Goal: Task Accomplishment & Management: Manage account settings

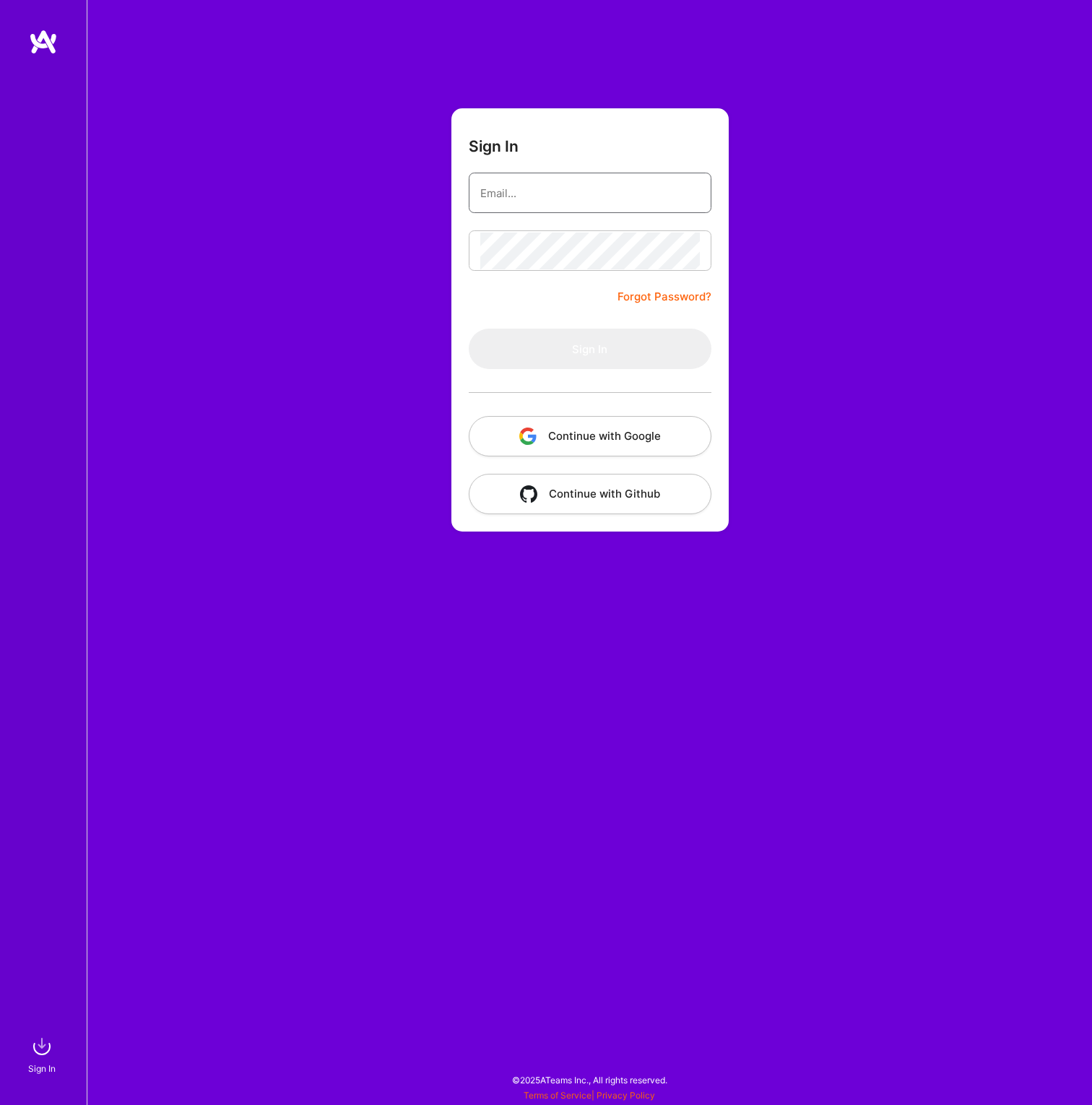
type input "[EMAIL_ADDRESS][DOMAIN_NAME]"
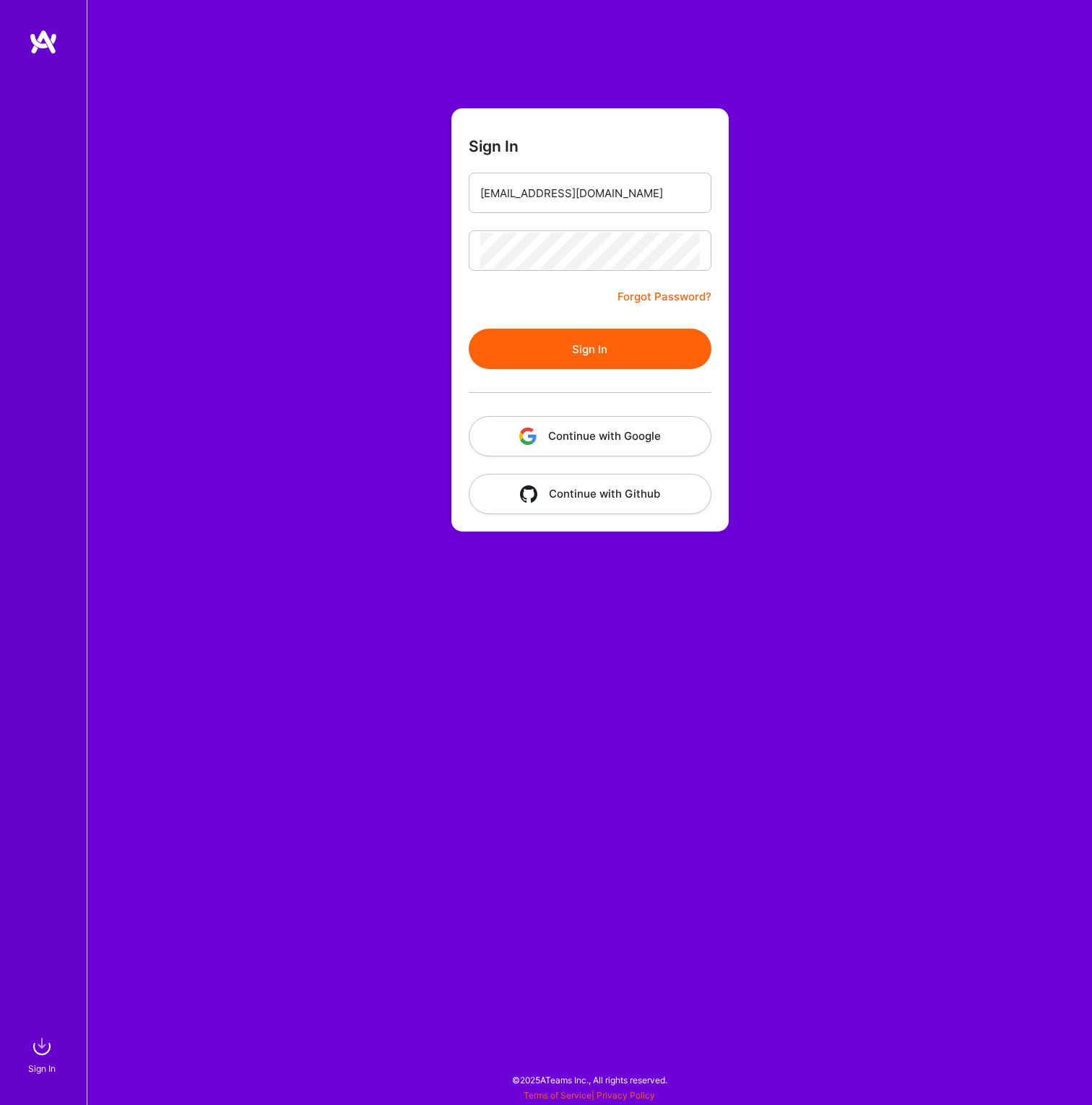
click at [568, 356] on button "Sign In" at bounding box center [590, 349] width 243 height 41
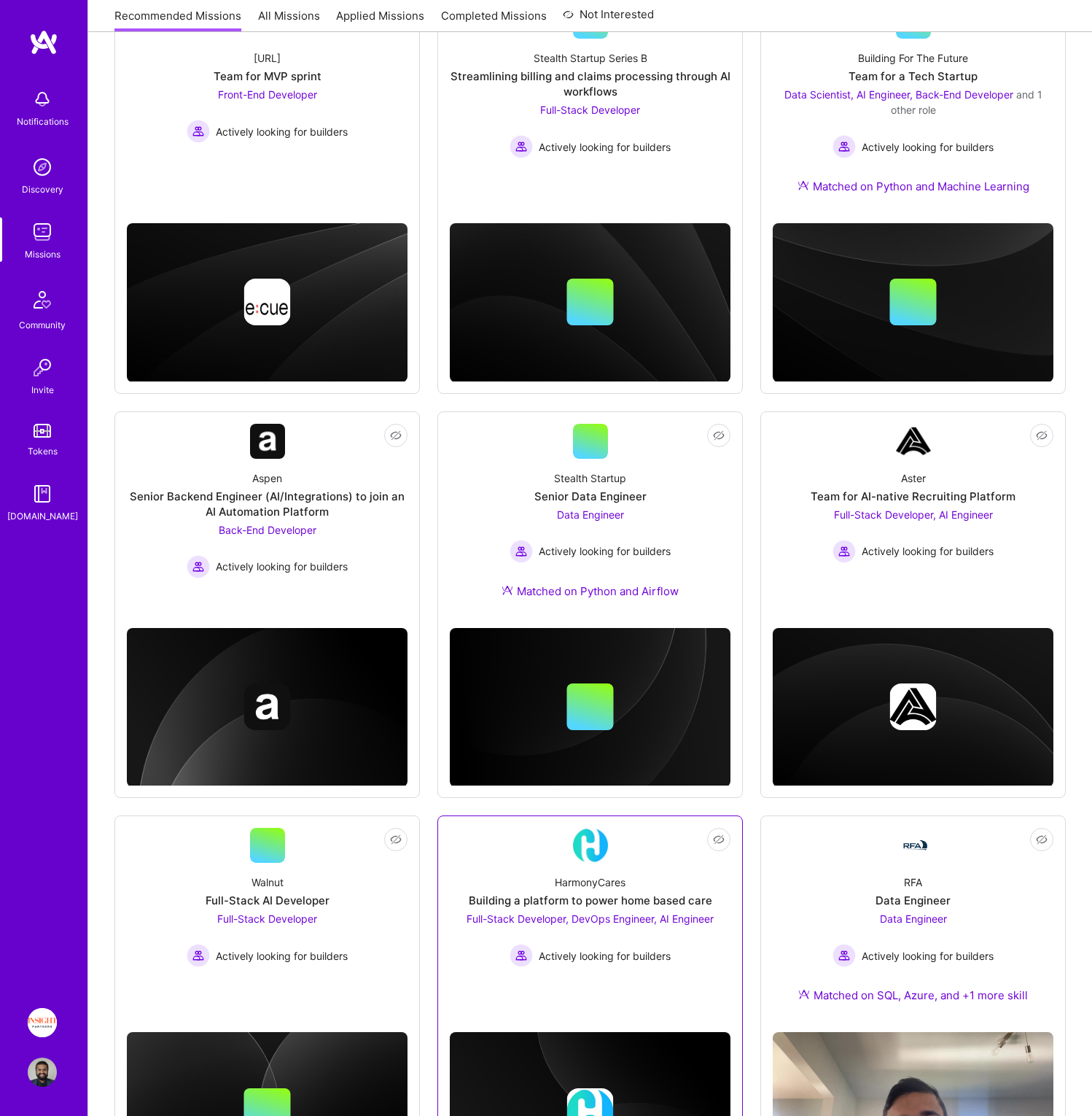
scroll to position [172, 0]
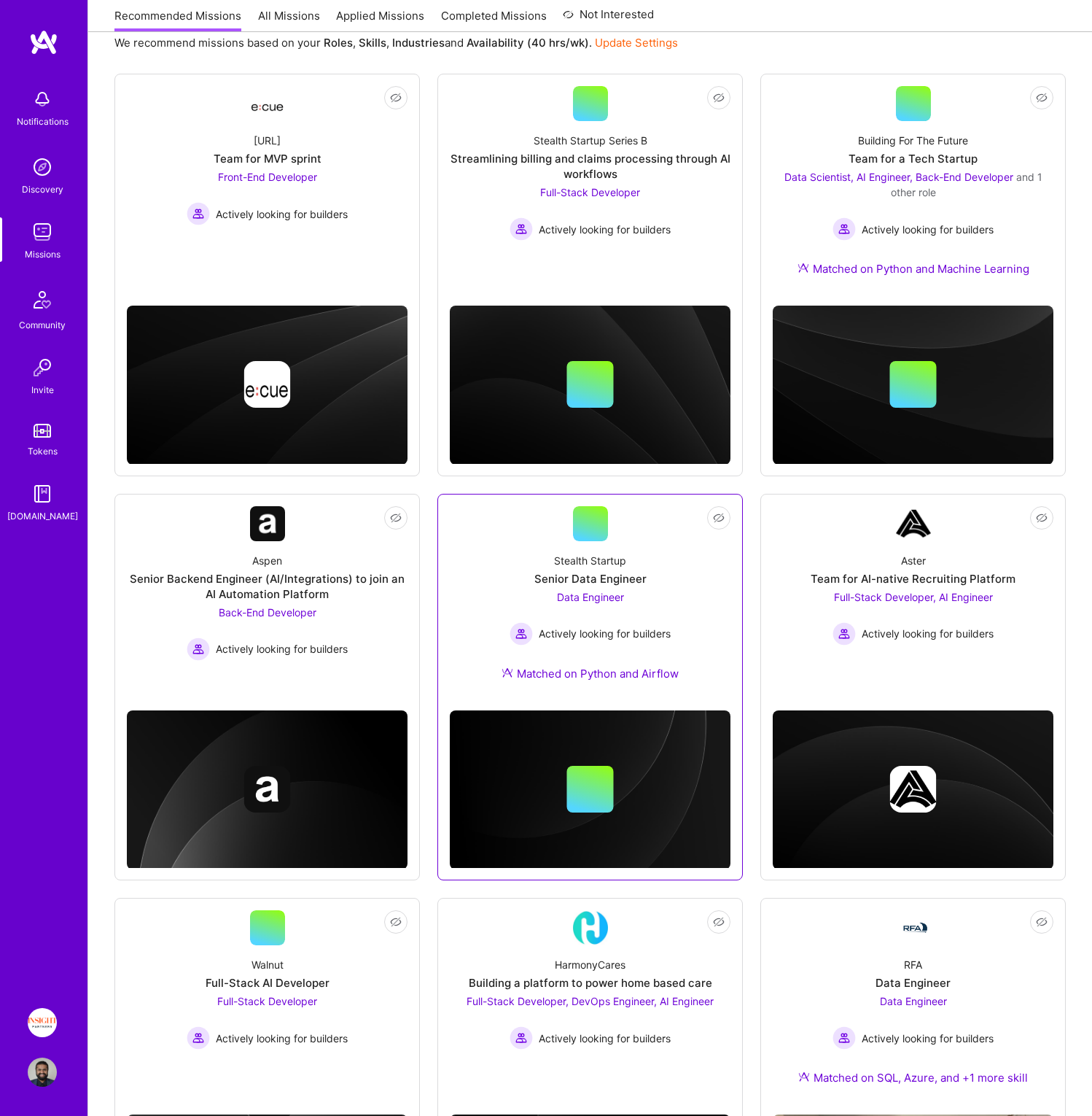
click at [604, 606] on div "Data Engineer Actively looking for builders" at bounding box center [590, 617] width 161 height 56
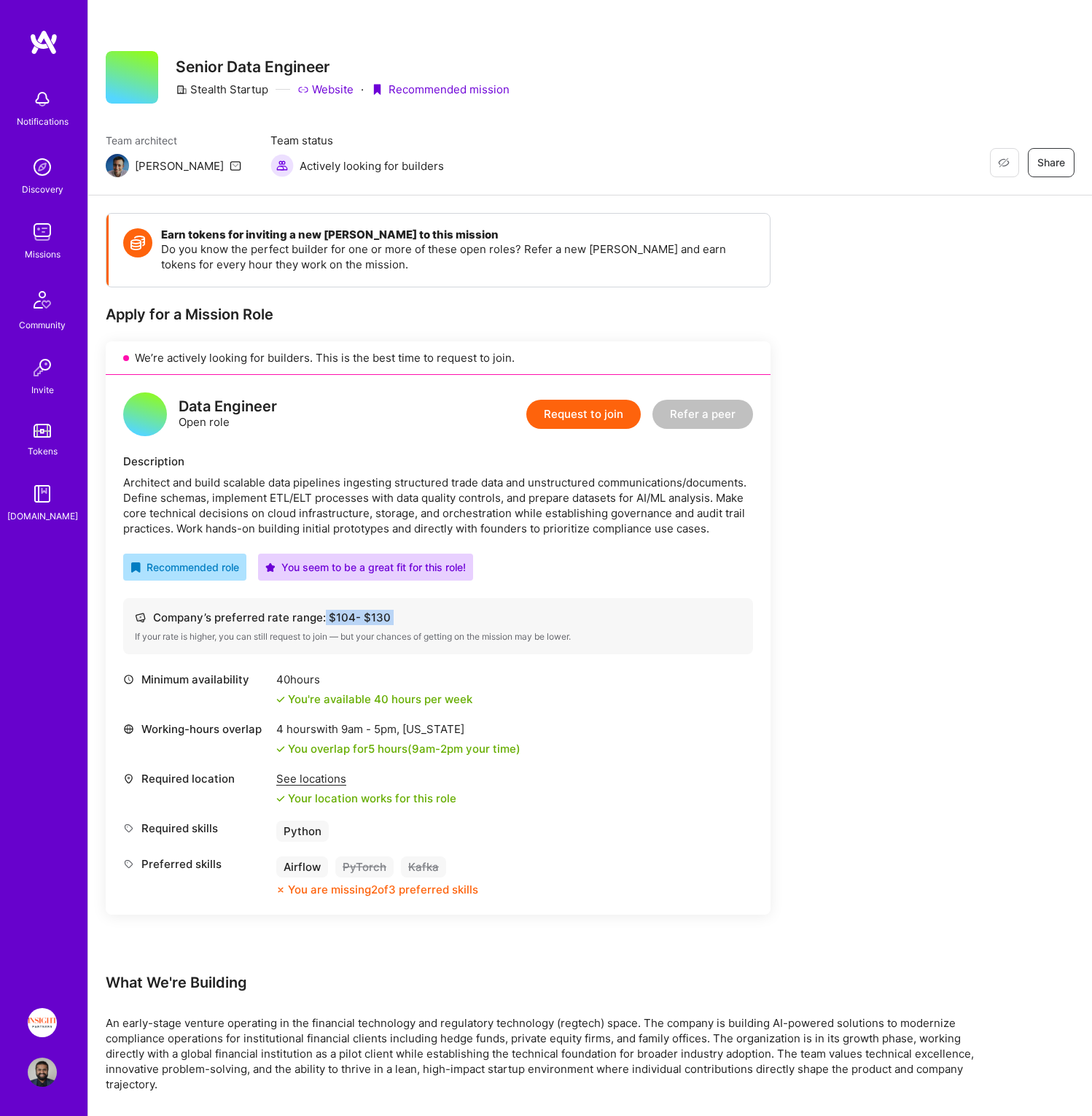
drag, startPoint x: 392, startPoint y: 625, endPoint x: 322, endPoint y: 622, distance: 70.1
click at [322, 622] on div "Company’s preferred rate range: $ 104 - $ 130 If your rate is higher, you can s…" at bounding box center [438, 626] width 630 height 56
click at [418, 650] on div "Company’s preferred rate range: $ 104 - $ 130 If your rate is higher, you can s…" at bounding box center [438, 626] width 630 height 56
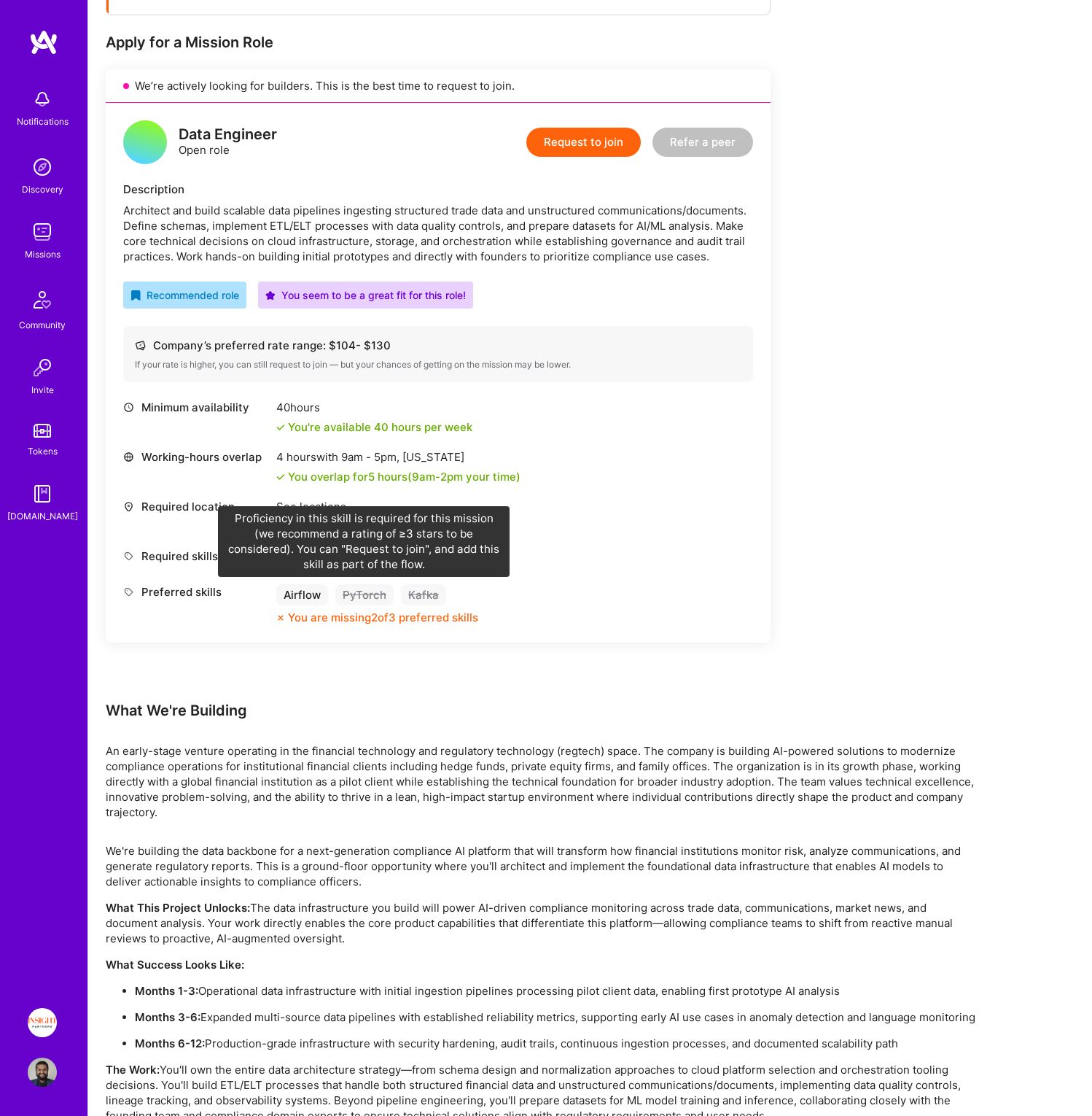
click at [355, 597] on div "PyTorch" at bounding box center [365, 594] width 59 height 21
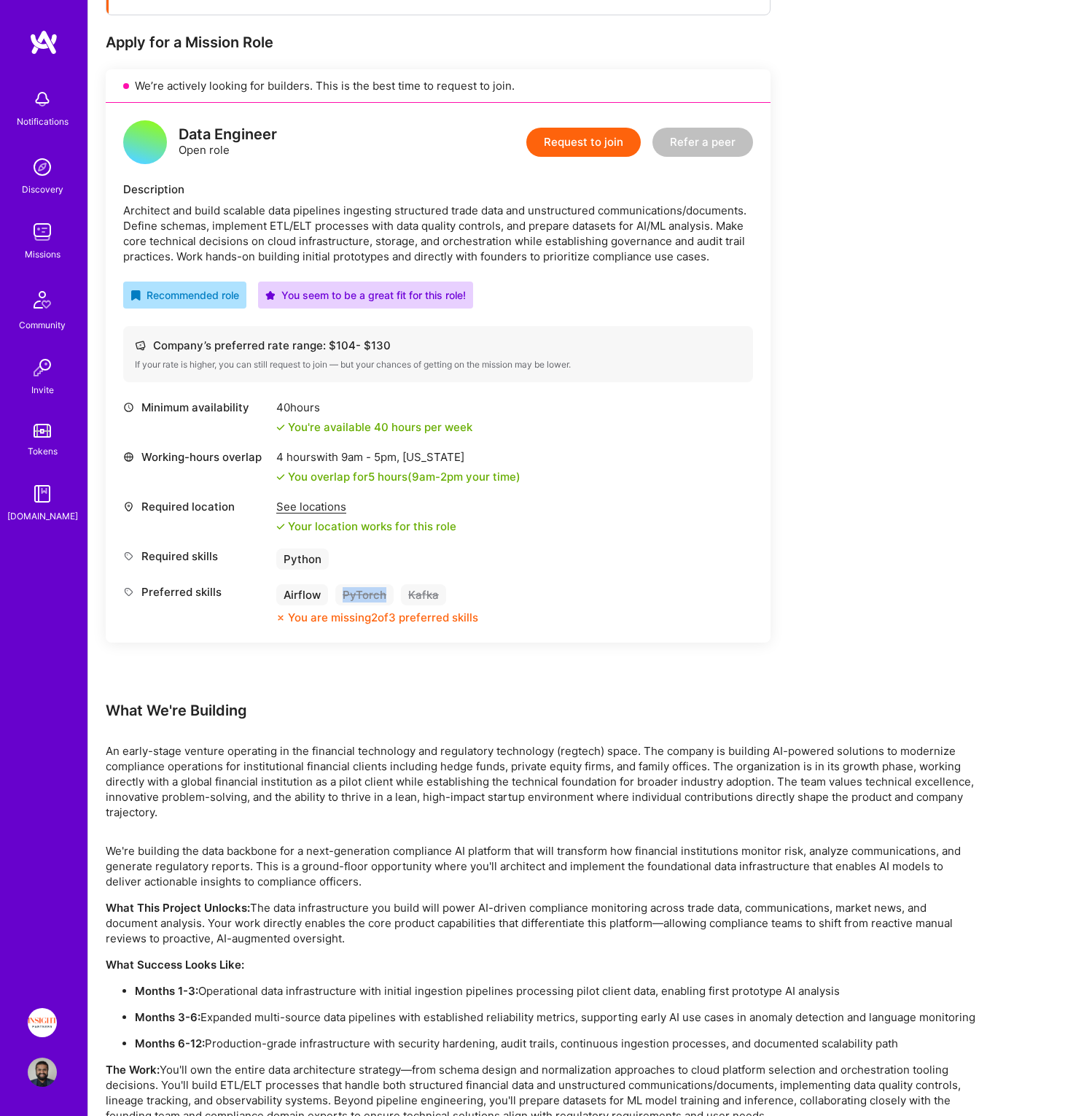
click at [355, 597] on div "PyTorch" at bounding box center [365, 594] width 59 height 21
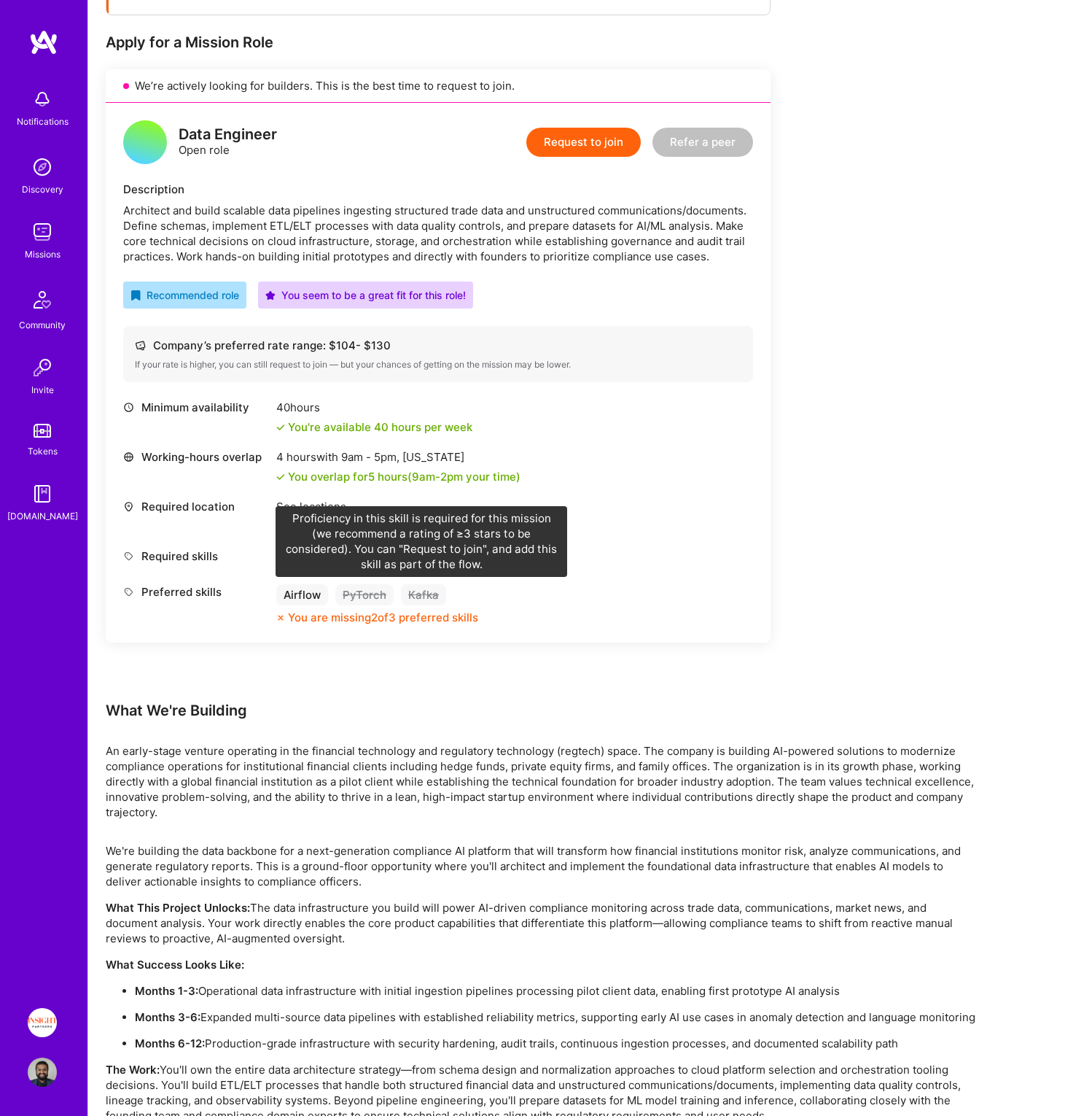
click at [431, 592] on div "Kafka" at bounding box center [424, 594] width 46 height 21
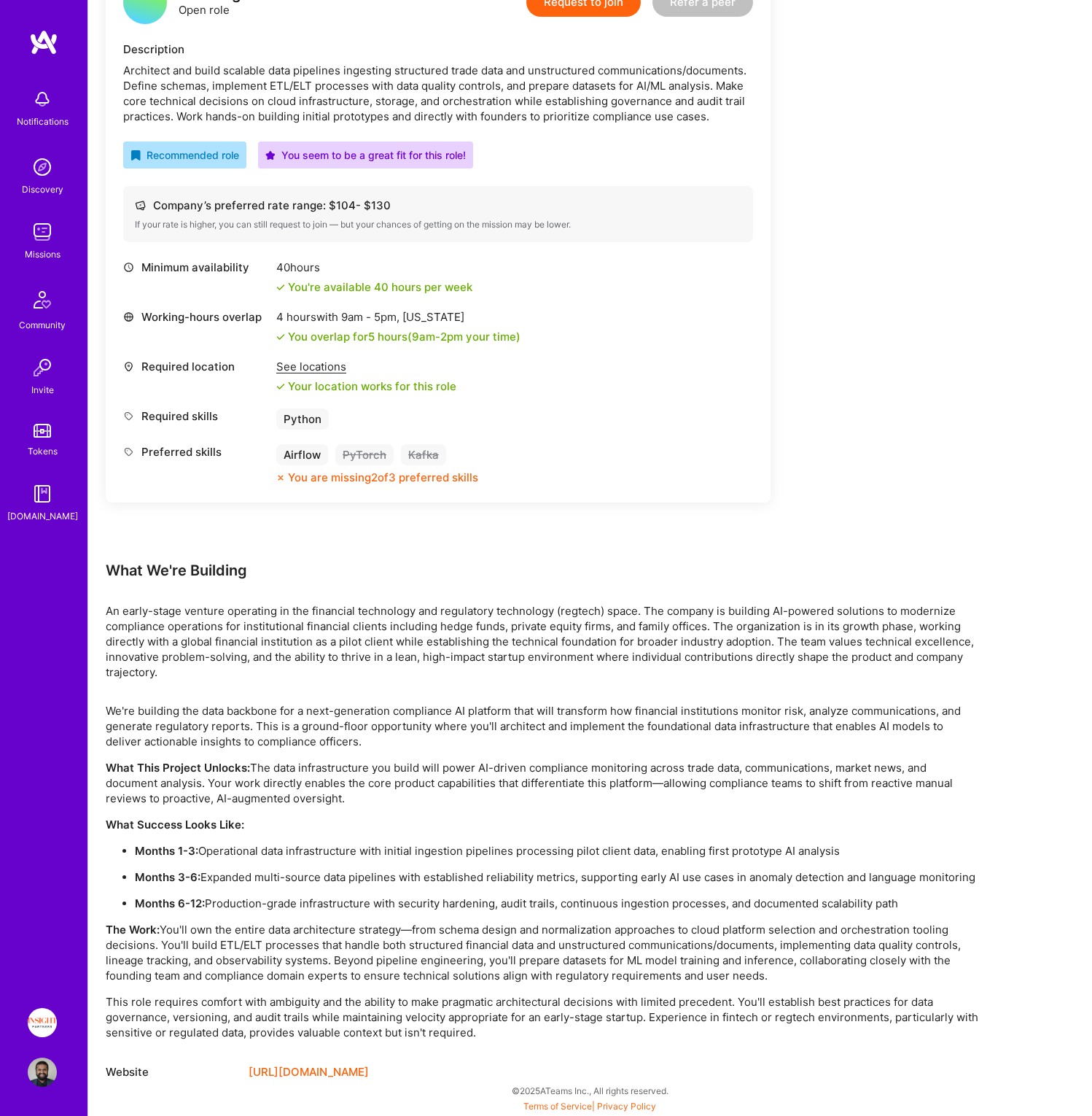
scroll to position [0, 0]
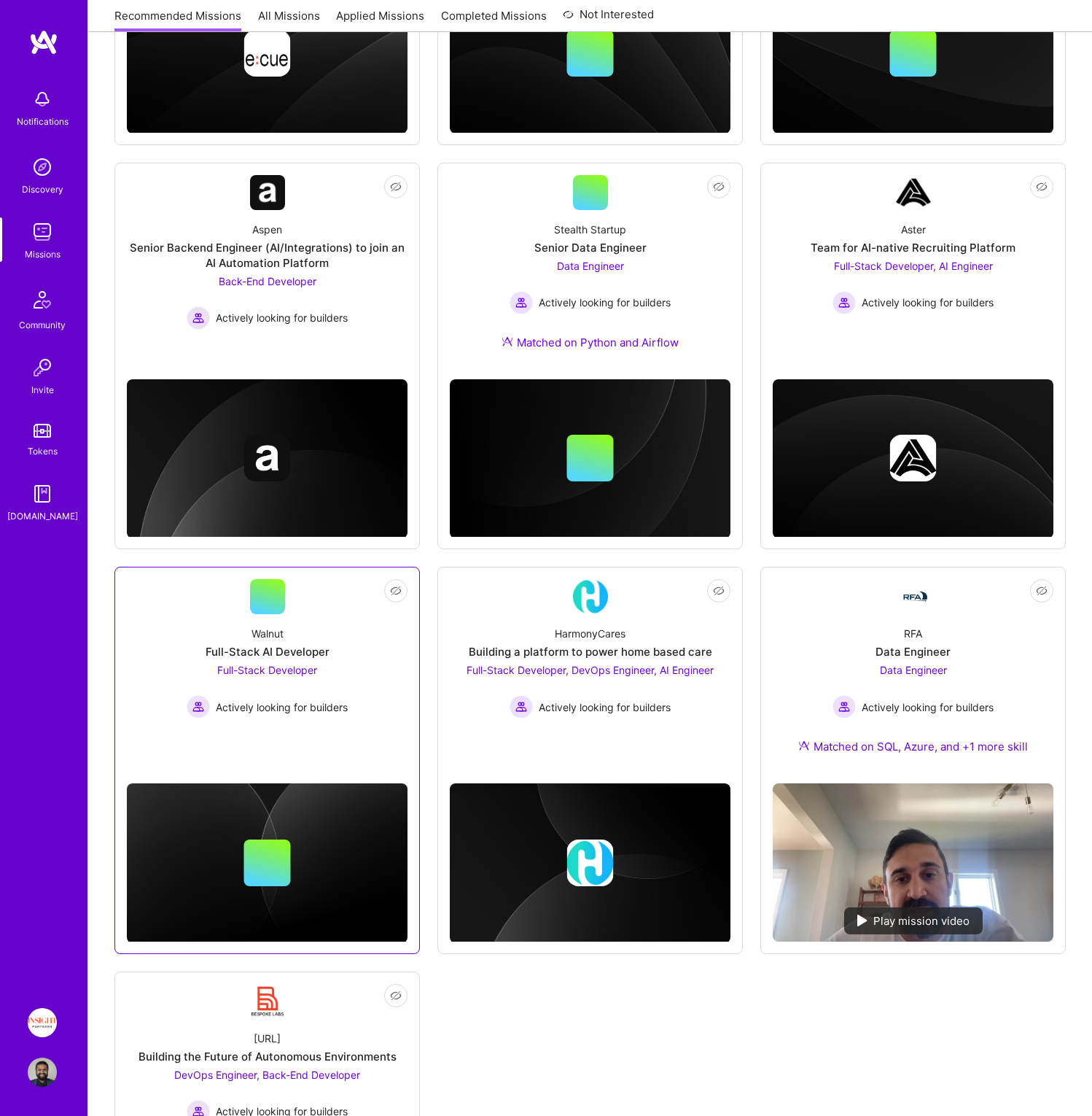
scroll to position [727, 0]
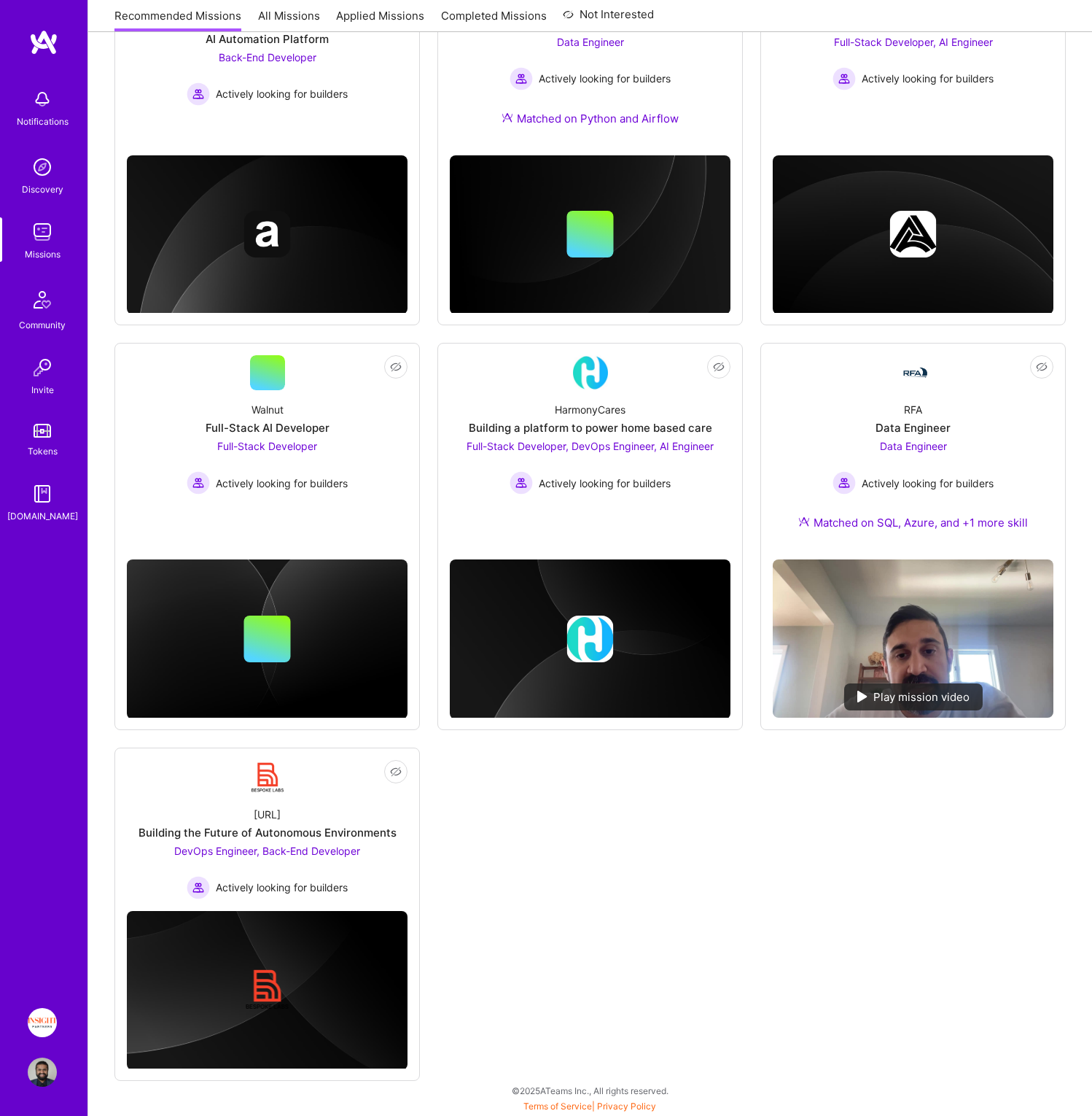
click at [25, 1041] on div "Notifications Discovery Missions Community Invite Tokens [DOMAIN_NAME] Insight …" at bounding box center [44, 558] width 88 height 1116
click at [39, 1028] on img at bounding box center [42, 1022] width 29 height 29
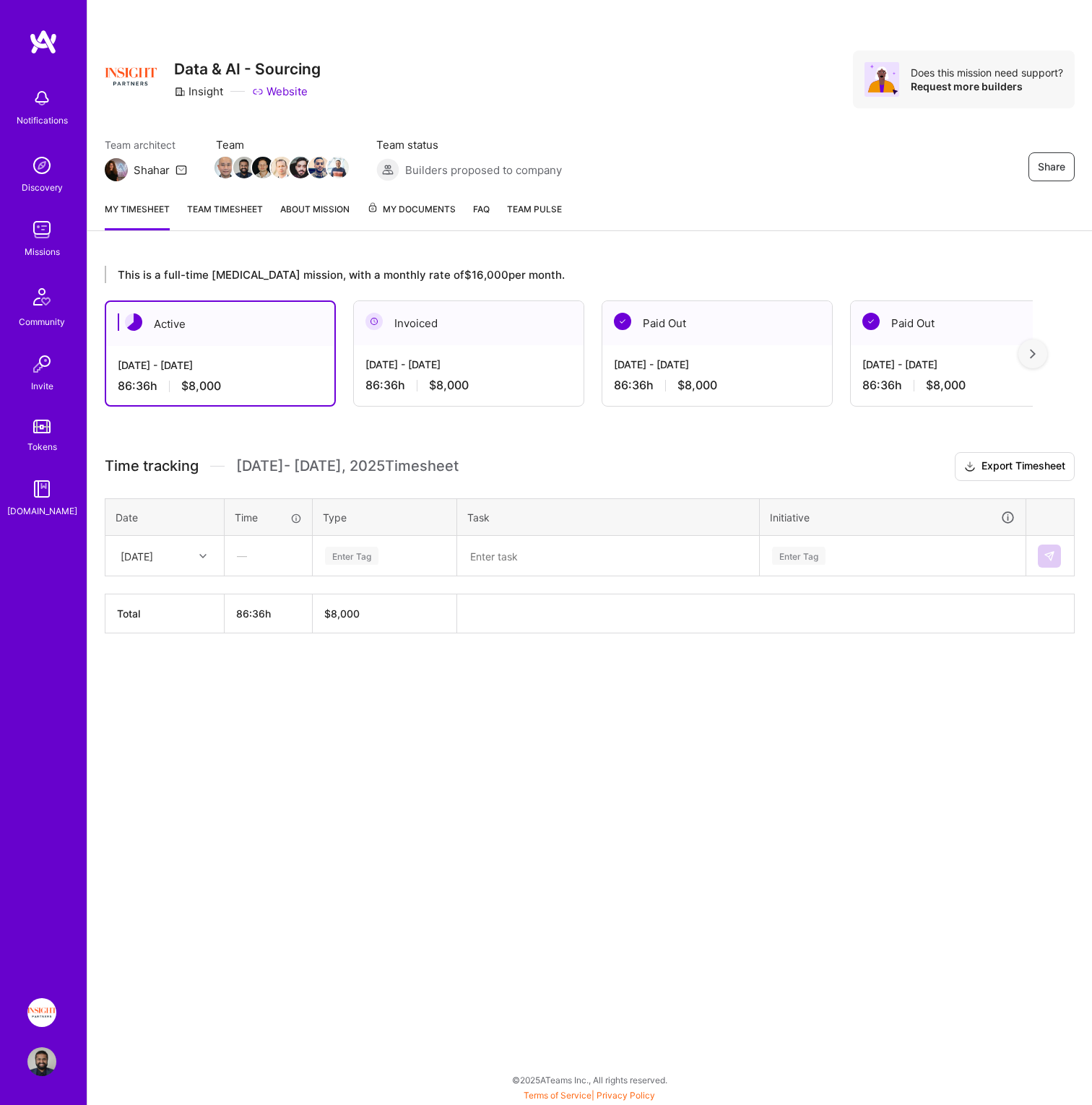
click at [206, 355] on div "[DATE] - [DATE] 86:36 h $8,000" at bounding box center [220, 375] width 228 height 59
click at [462, 173] on span "Builders proposed to company" at bounding box center [484, 169] width 157 height 15
click at [387, 169] on img at bounding box center [387, 169] width 23 height 23
click at [204, 219] on link "Team timesheet" at bounding box center [224, 215] width 76 height 29
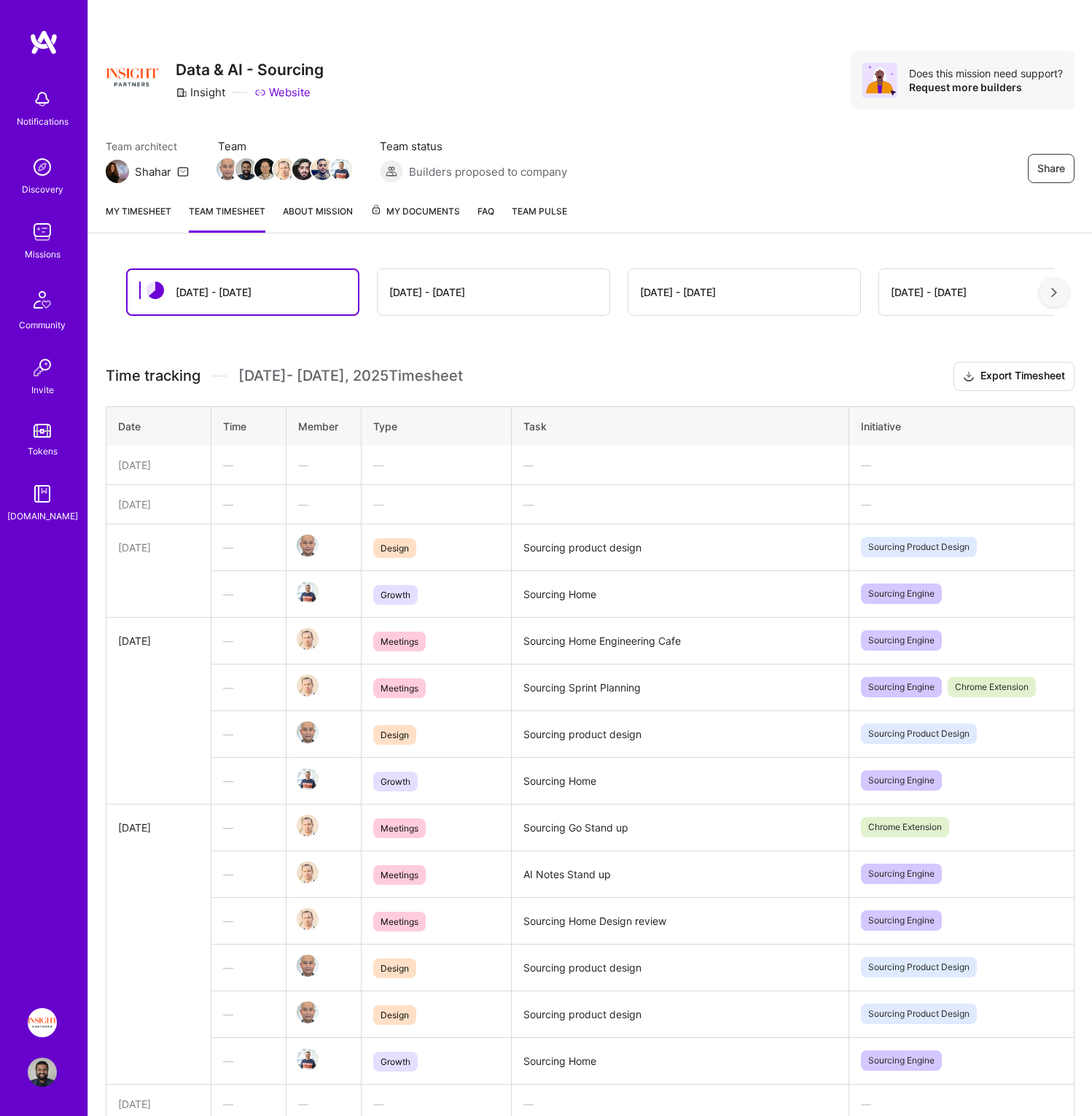
click at [496, 298] on div "[DATE] - [DATE]" at bounding box center [493, 292] width 232 height 46
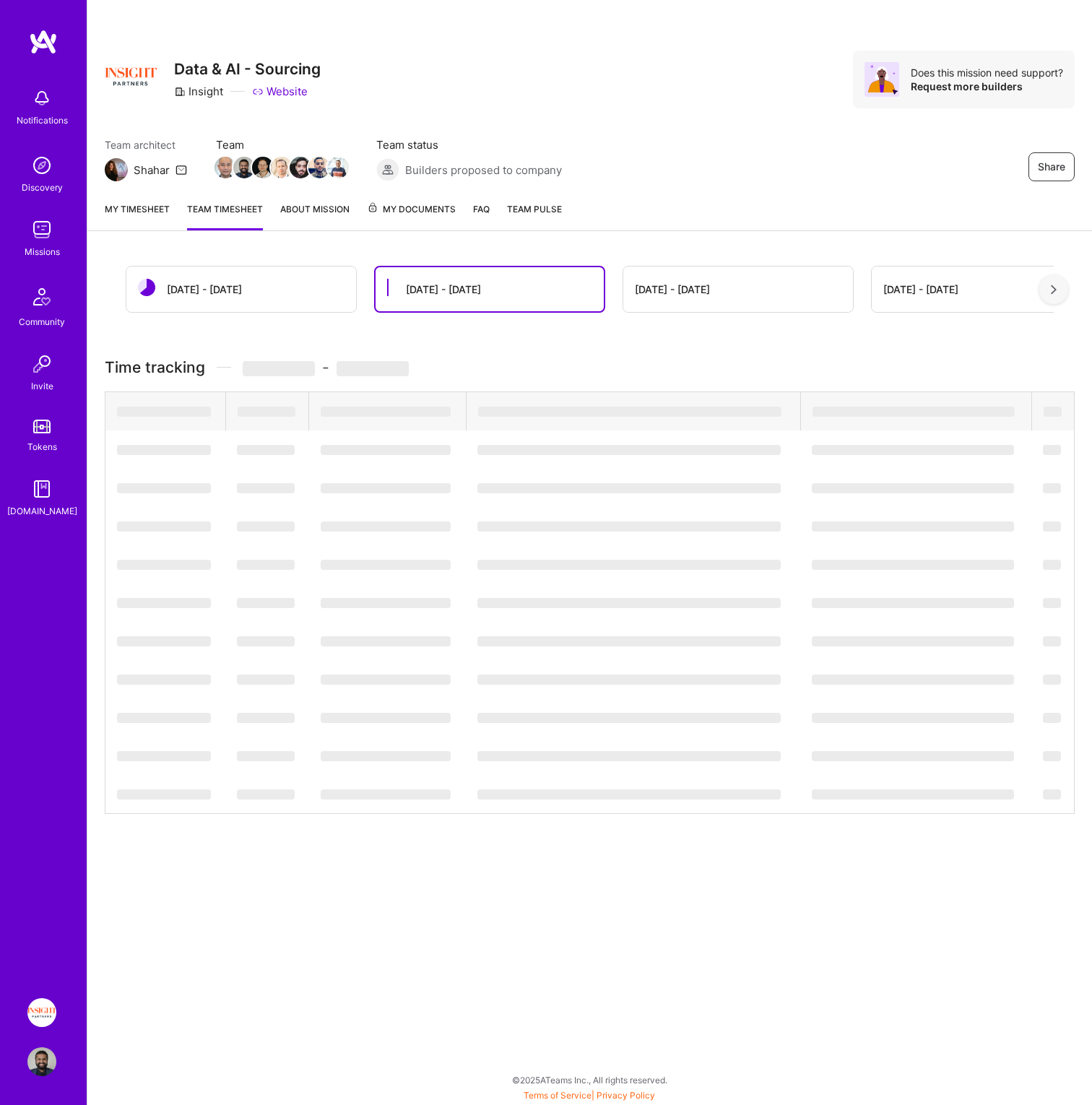
click at [425, 286] on div "[DATE] - [DATE]" at bounding box center [444, 288] width 76 height 15
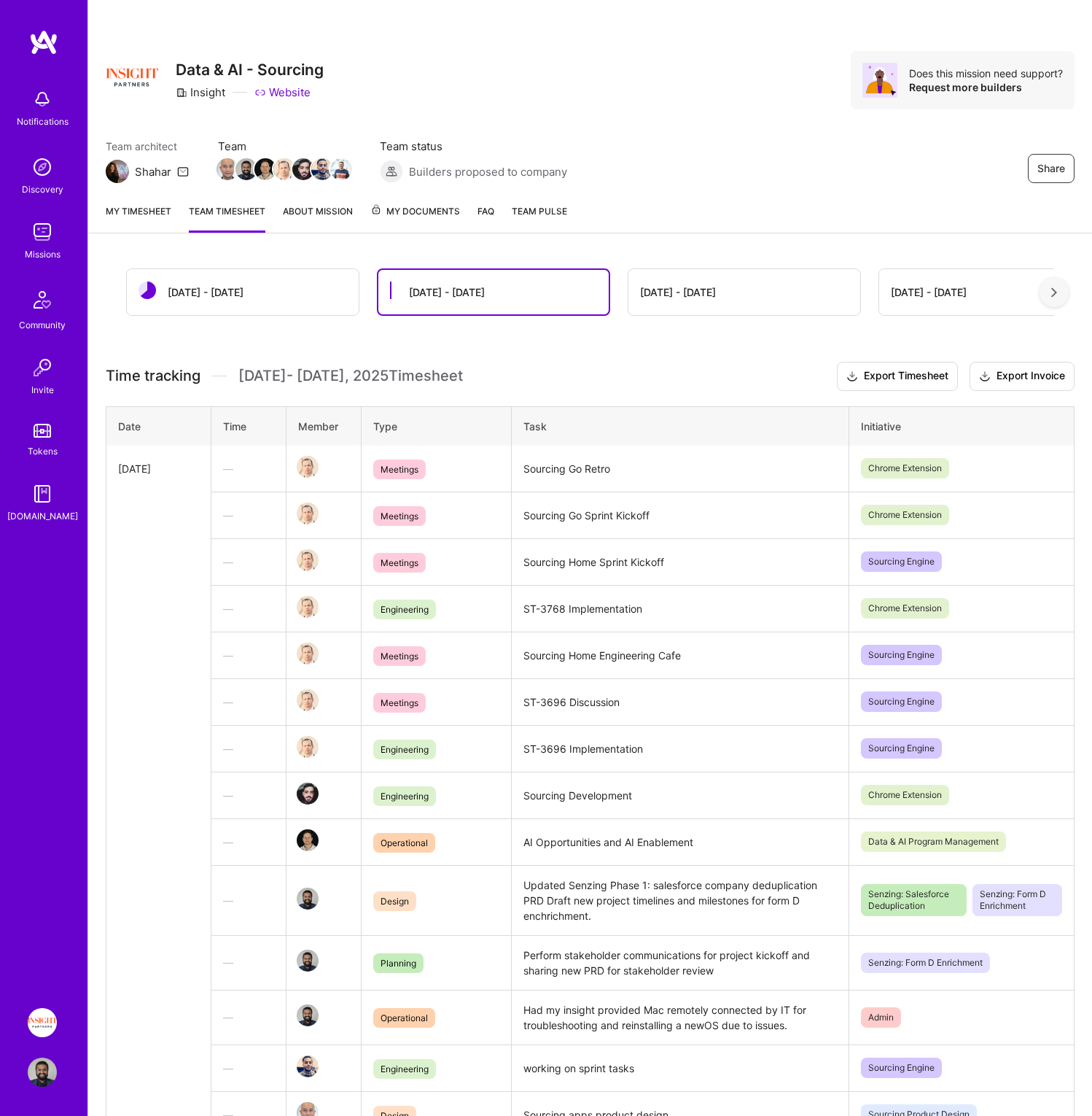
click at [809, 100] on div "Share Data & AI - Sourcing Insight Website Does this mission need support? Requ…" at bounding box center [591, 80] width 969 height 59
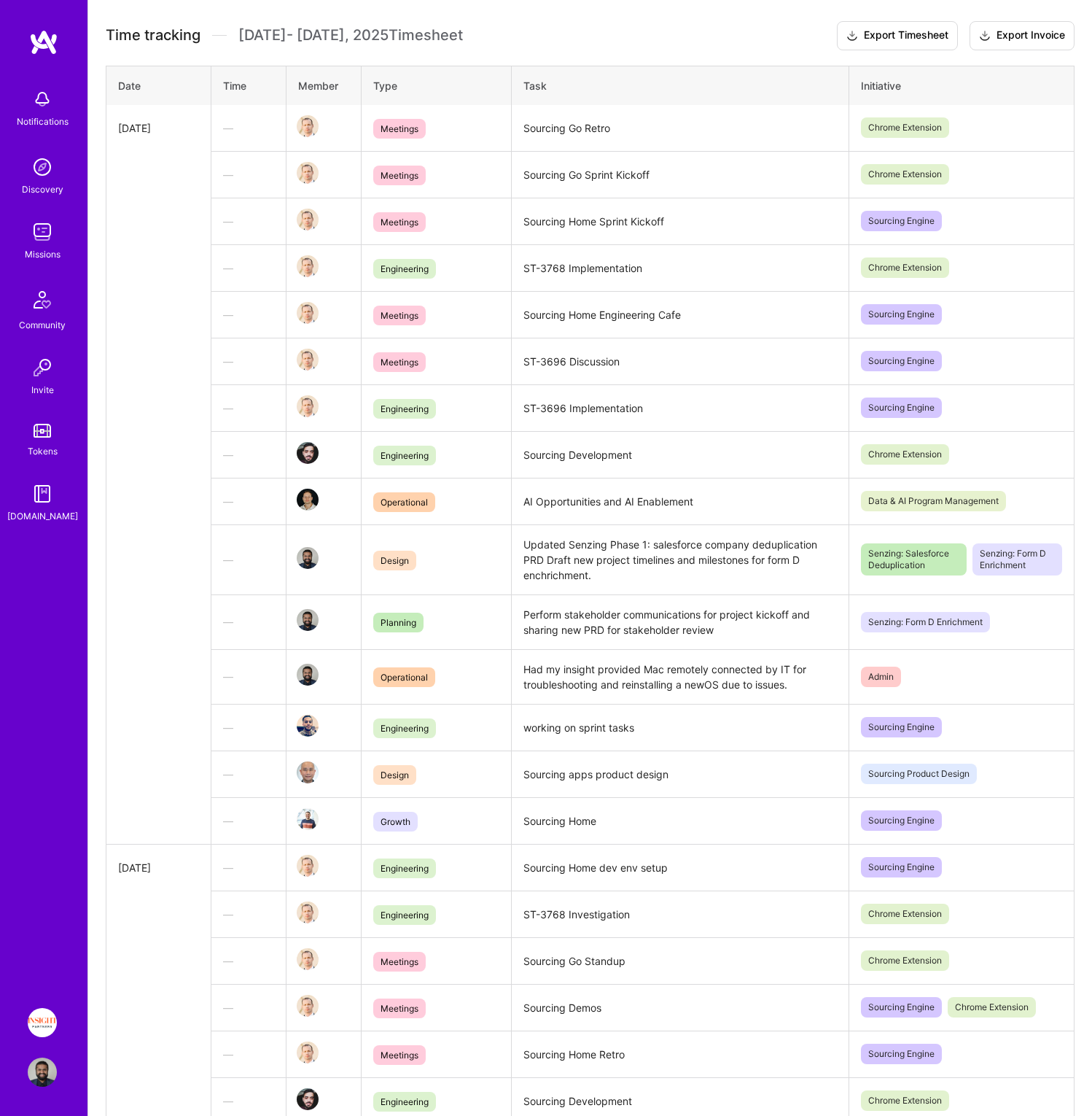
scroll to position [536, 0]
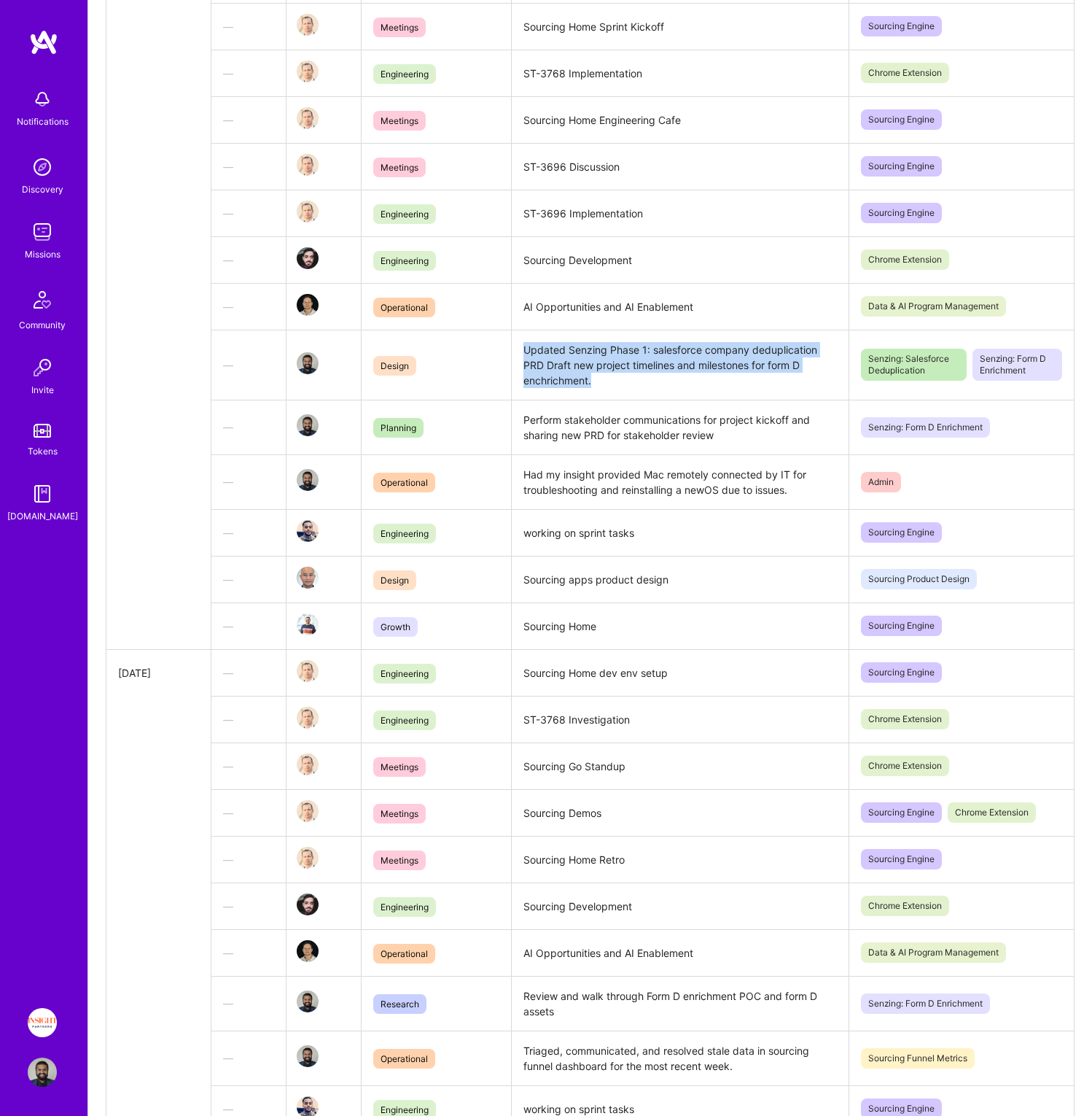
drag, startPoint x: 509, startPoint y: 344, endPoint x: 673, endPoint y: 389, distance: 170.1
click at [673, 389] on td "Updated Senzing Phase 1: salesforce company deduplication PRD Draft new project…" at bounding box center [679, 365] width 337 height 70
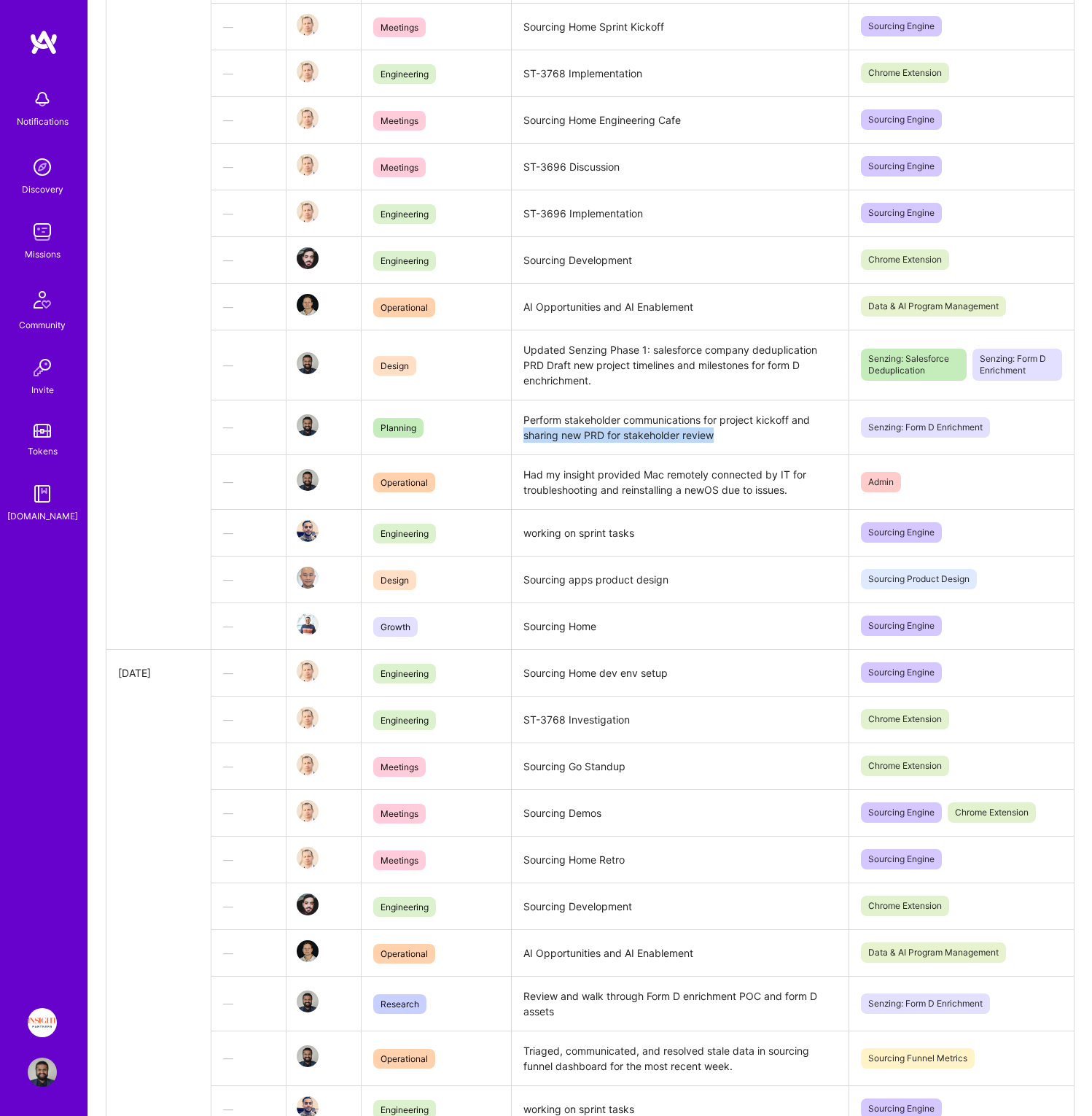
drag, startPoint x: 729, startPoint y: 440, endPoint x: 507, endPoint y: 430, distance: 222.2
click at [511, 430] on td "Perform stakeholder communications for project kickoff and sharing new PRD for …" at bounding box center [679, 427] width 337 height 54
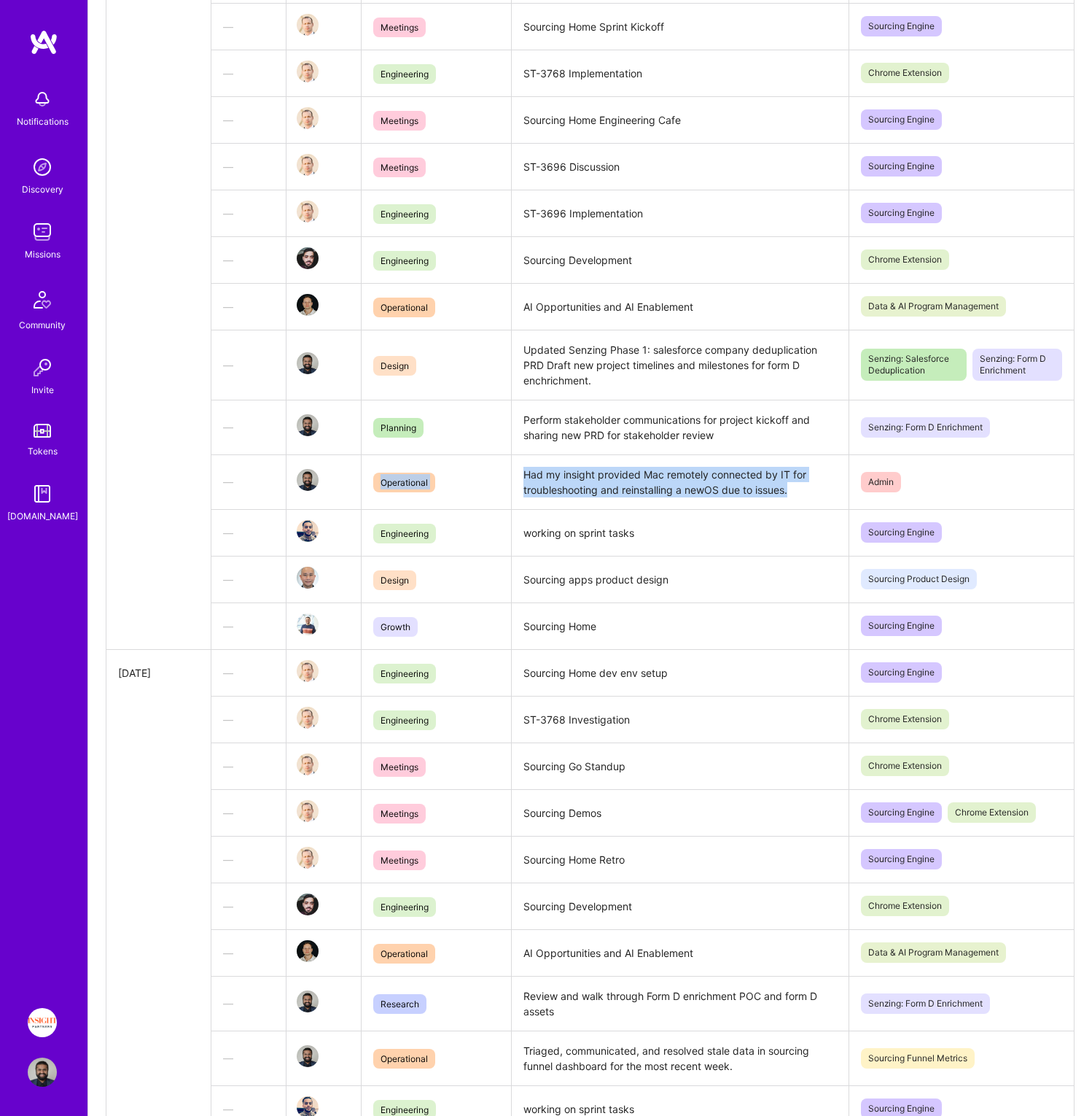
drag, startPoint x: 826, startPoint y: 488, endPoint x: 505, endPoint y: 460, distance: 322.2
click at [505, 460] on tr "— Operational Had my insight provided Mac remotely connected by IT for troubles…" at bounding box center [590, 481] width 968 height 54
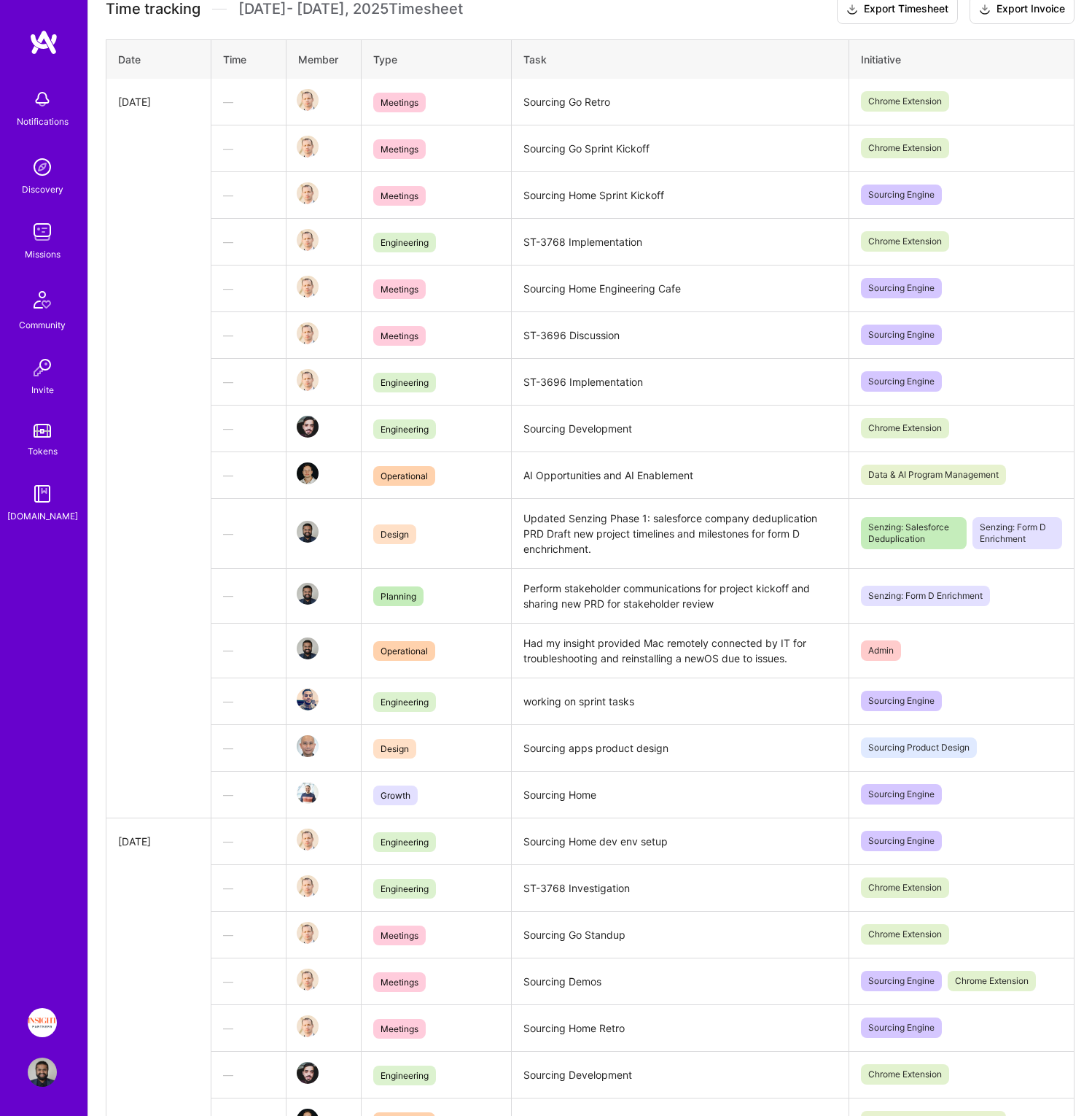
click at [605, 357] on td "ST-3696 Discussion" at bounding box center [679, 334] width 337 height 46
click at [522, 237] on td "ST-3768 Implementation" at bounding box center [679, 241] width 337 height 46
click at [564, 336] on td "ST-3696 Discussion" at bounding box center [679, 334] width 337 height 46
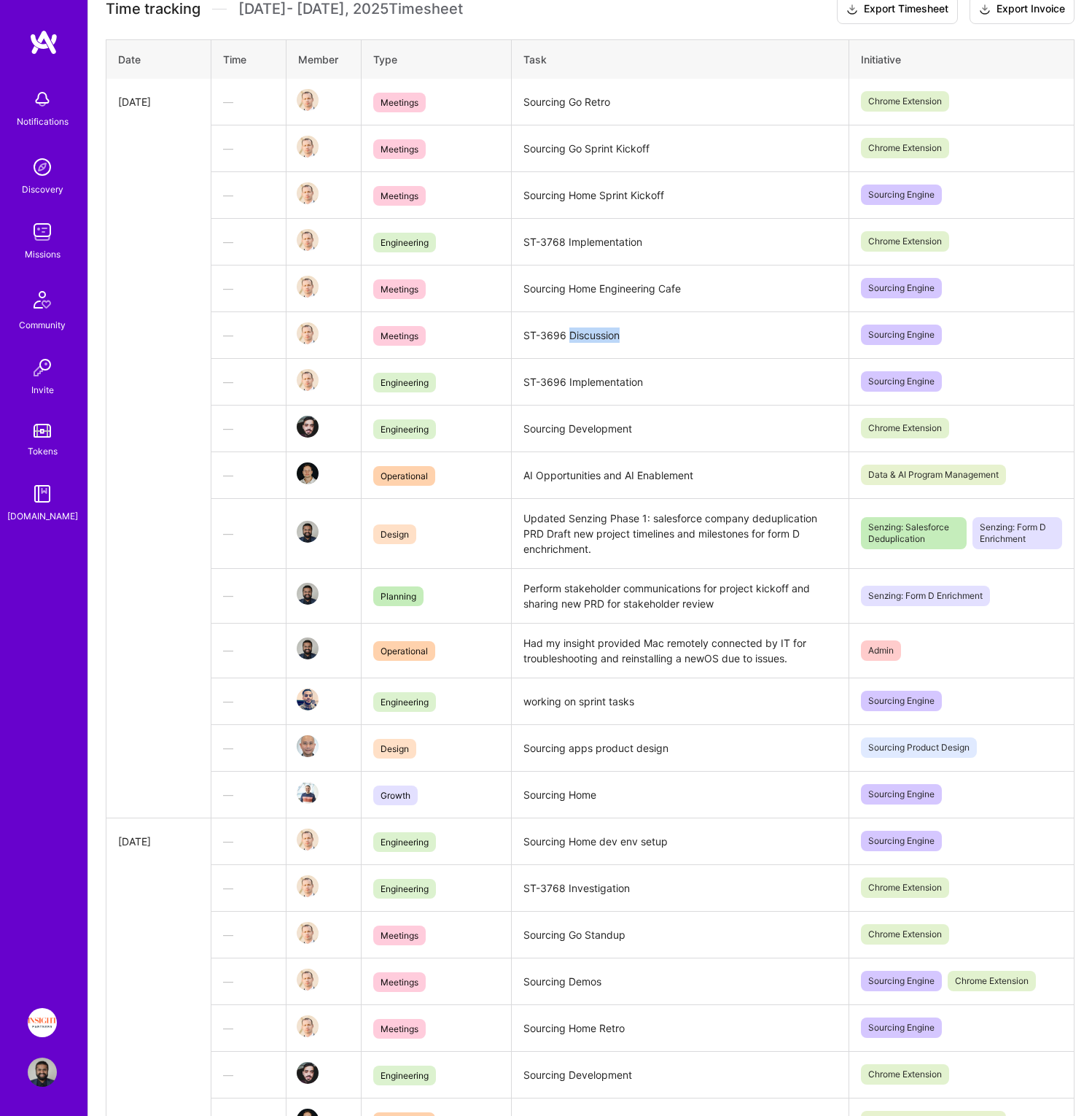
scroll to position [608, 0]
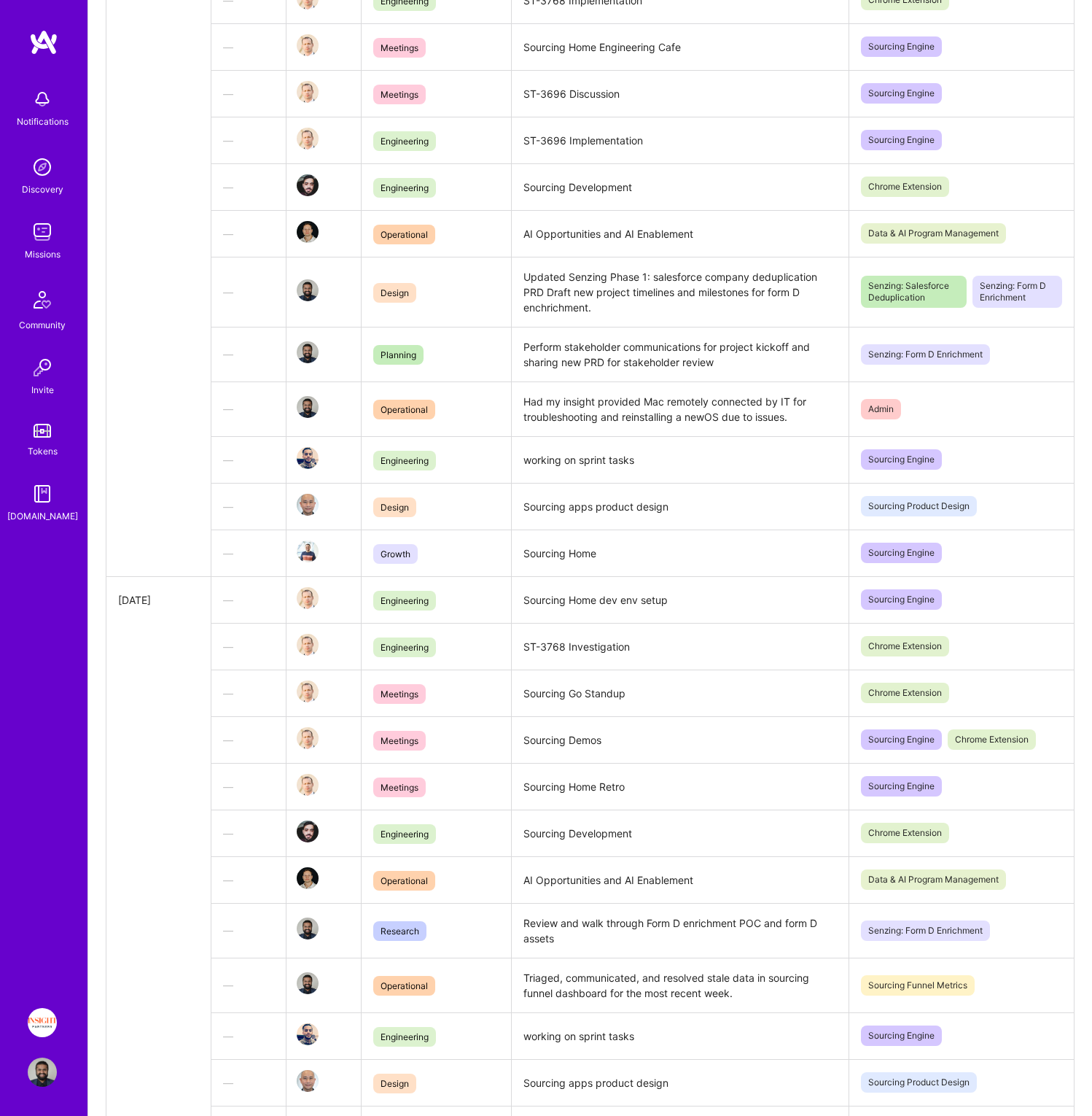
click at [535, 549] on td "Sourcing Home" at bounding box center [679, 552] width 337 height 46
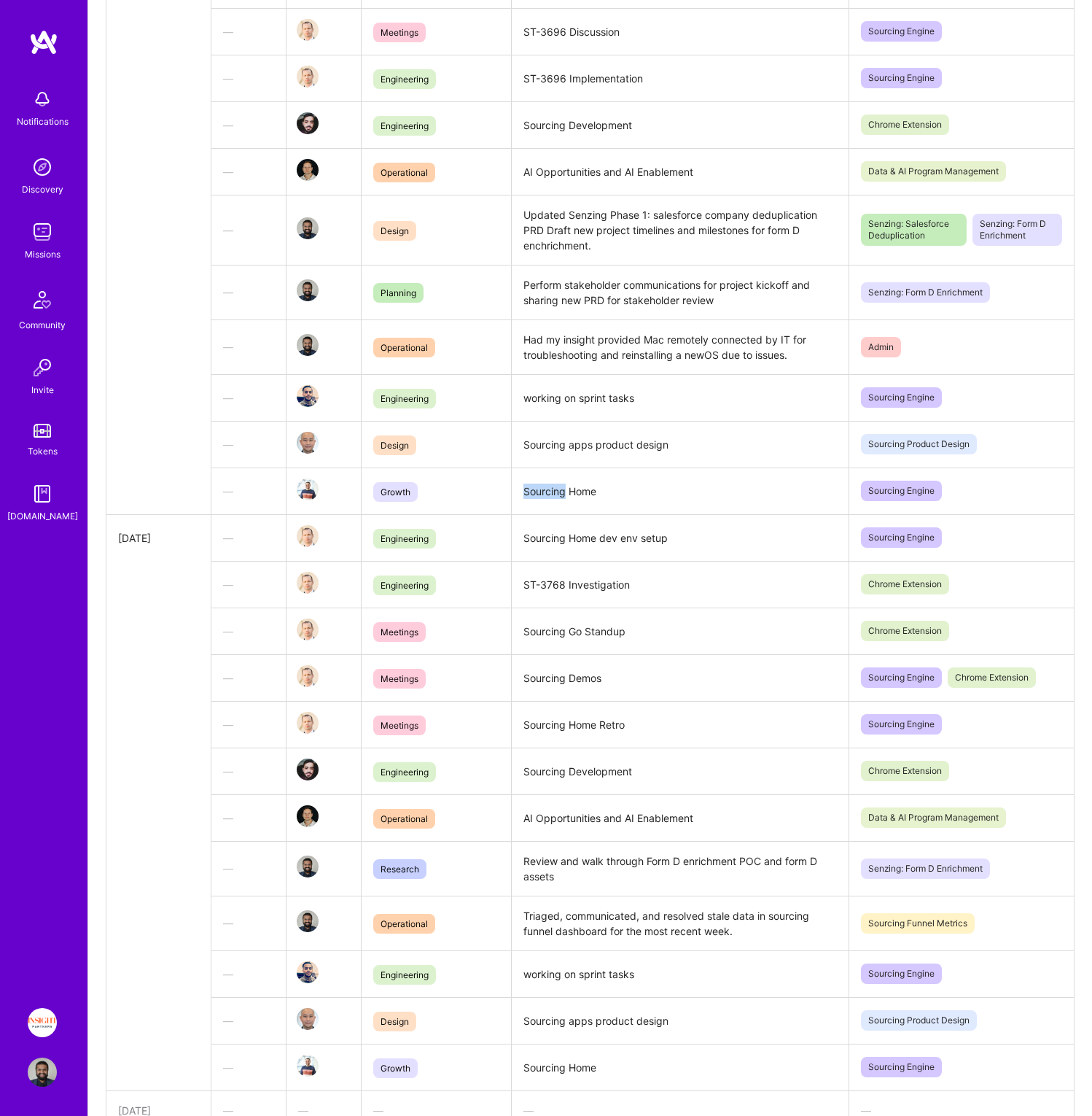
scroll to position [734, 0]
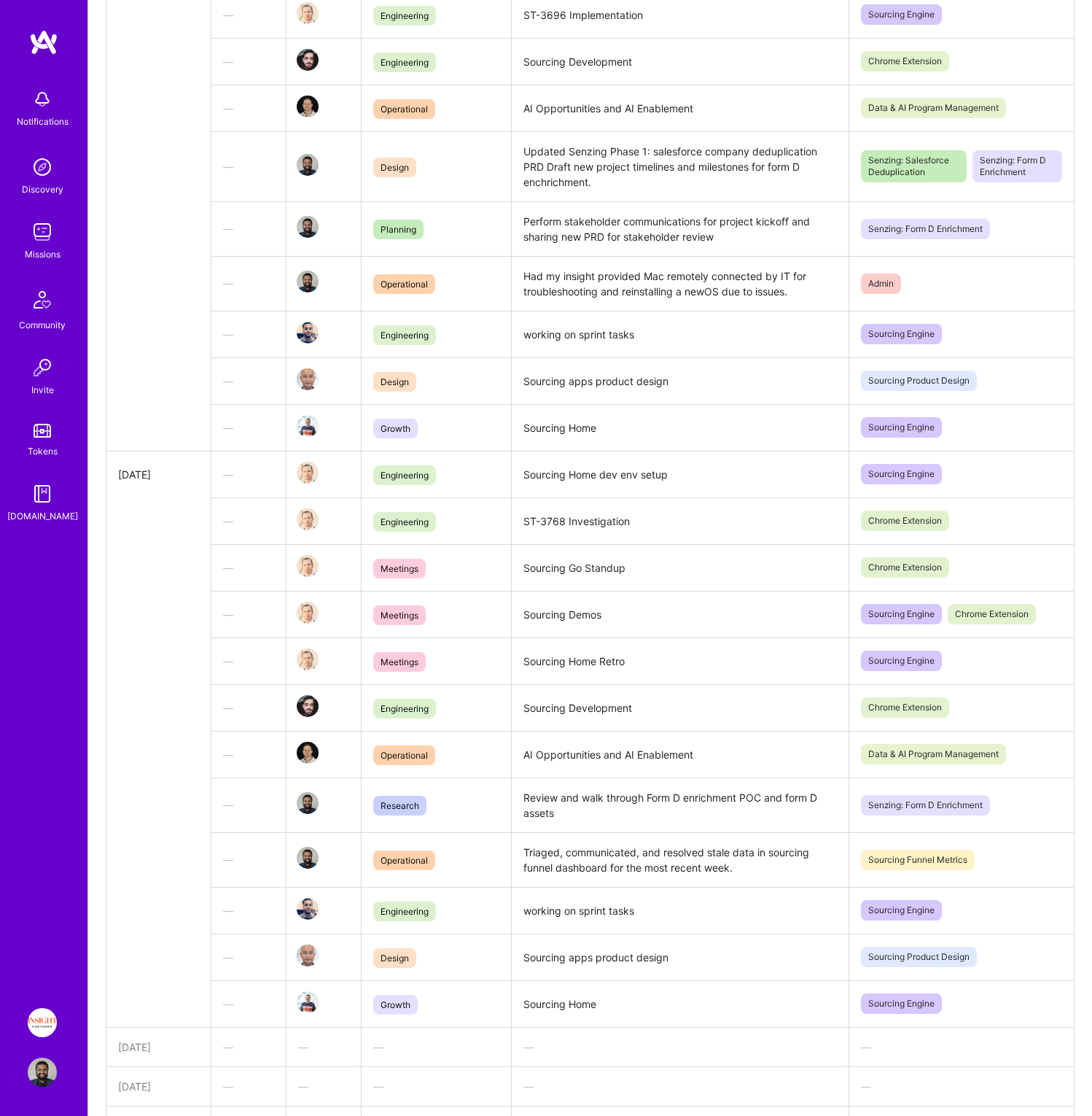
click at [540, 1008] on td "Sourcing Home" at bounding box center [679, 1003] width 337 height 46
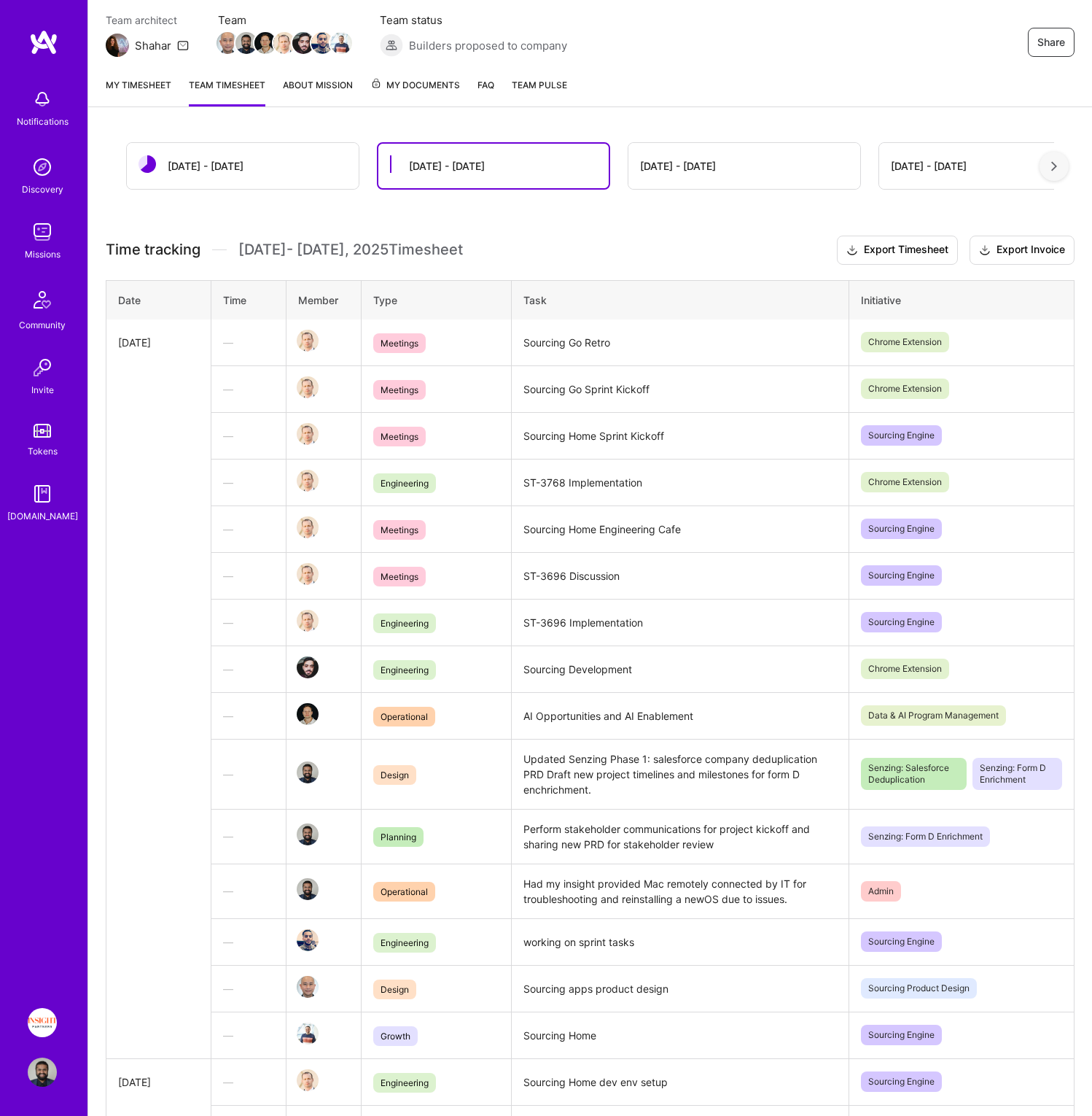
scroll to position [43, 0]
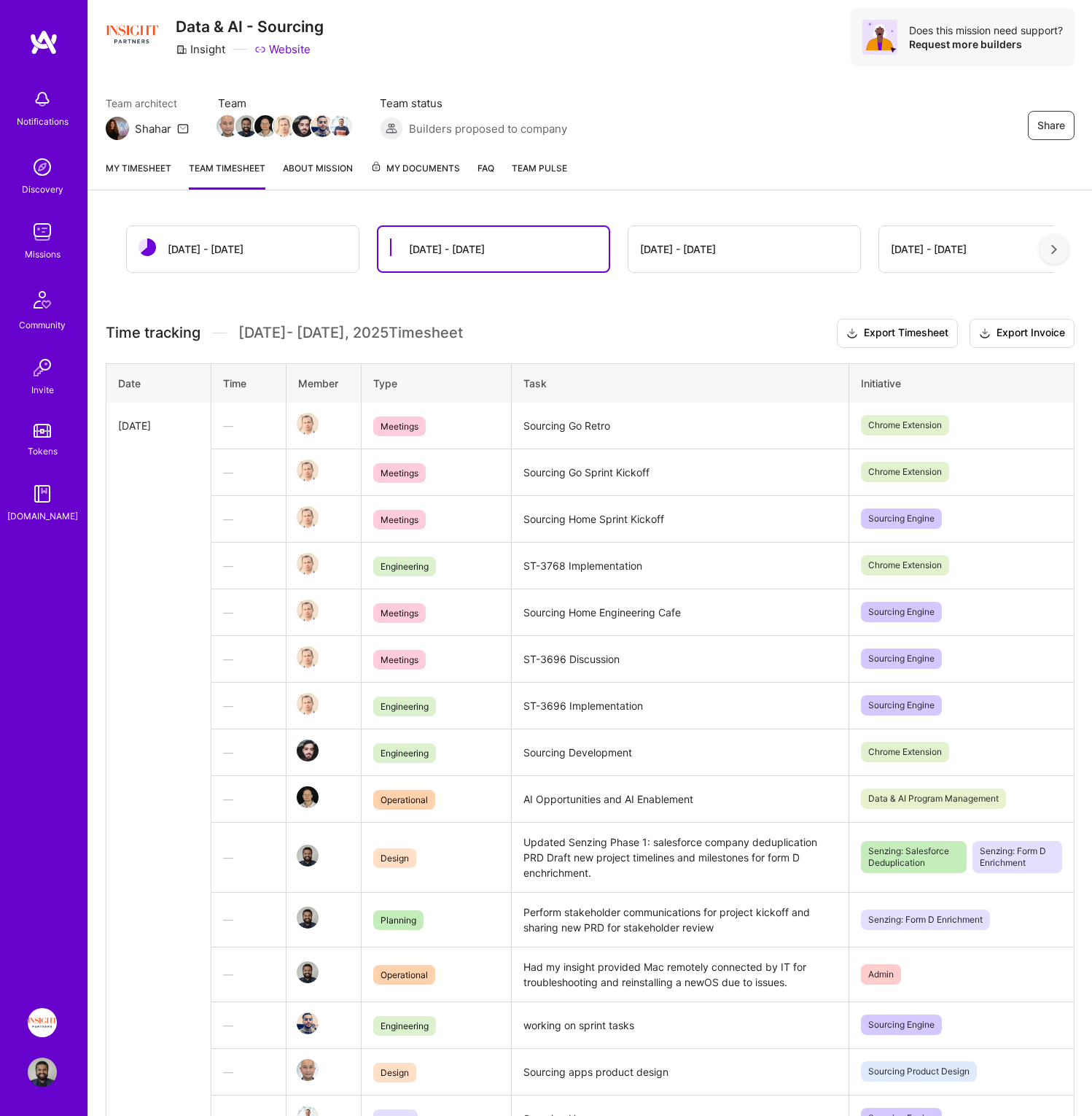
click at [258, 250] on div "[DATE] - [DATE]" at bounding box center [243, 249] width 232 height 46
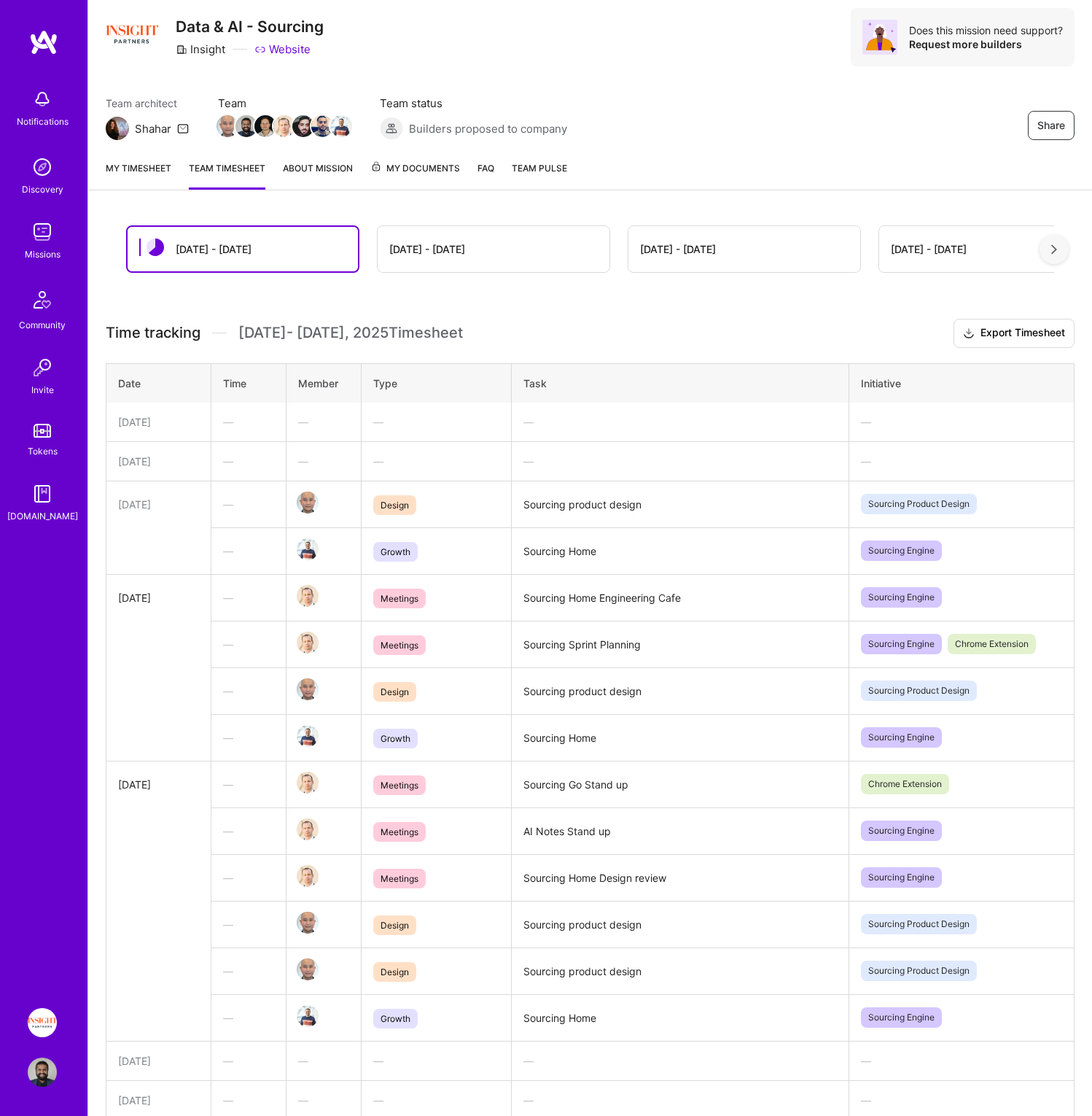
click at [187, 256] on div "[DATE] - [DATE]" at bounding box center [213, 248] width 76 height 15
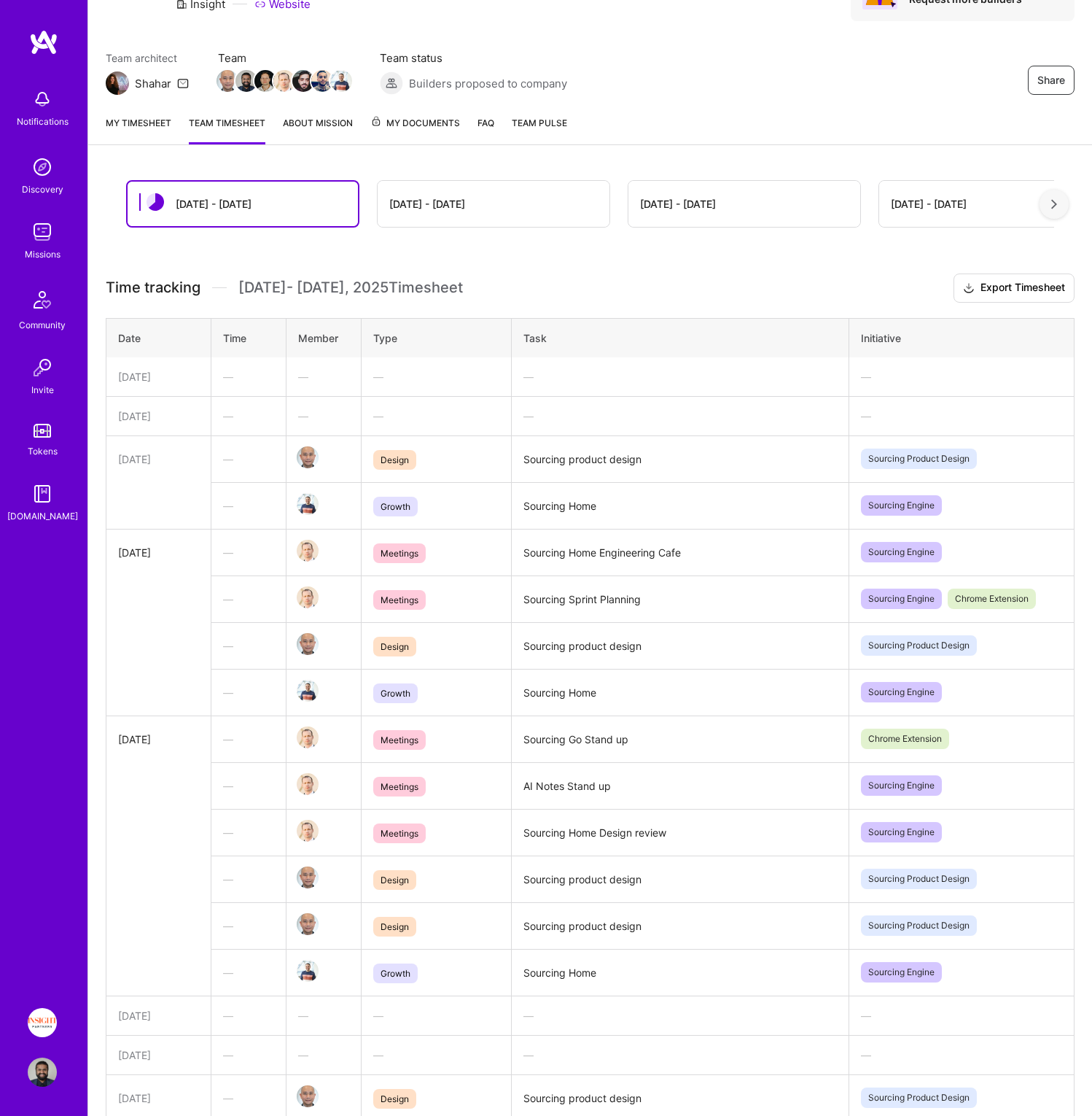
click at [392, 507] on span "Growth" at bounding box center [395, 507] width 45 height 19
click at [528, 509] on td "Sourcing Home" at bounding box center [679, 505] width 337 height 46
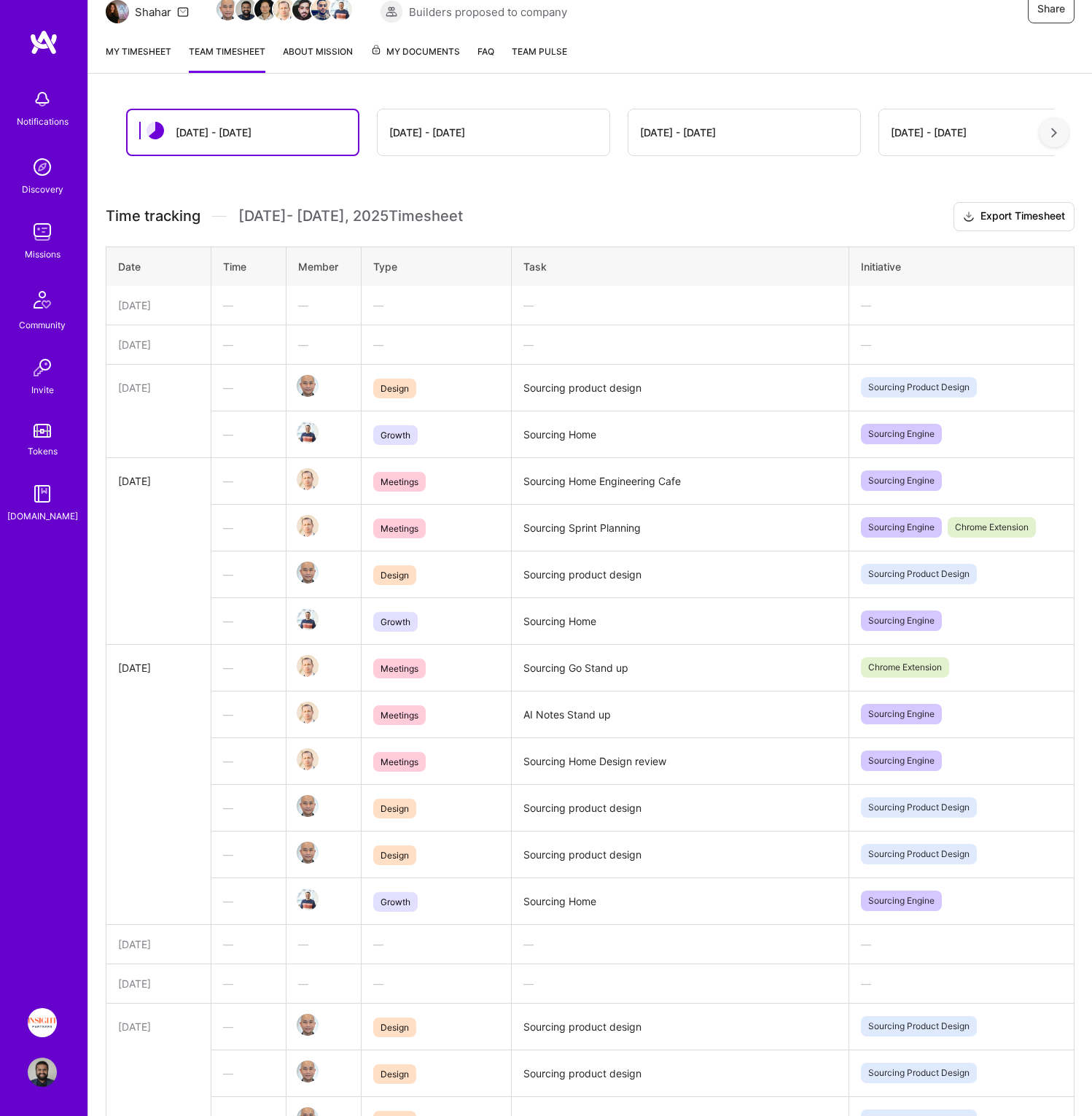
click at [568, 615] on td "Sourcing Home" at bounding box center [679, 620] width 337 height 46
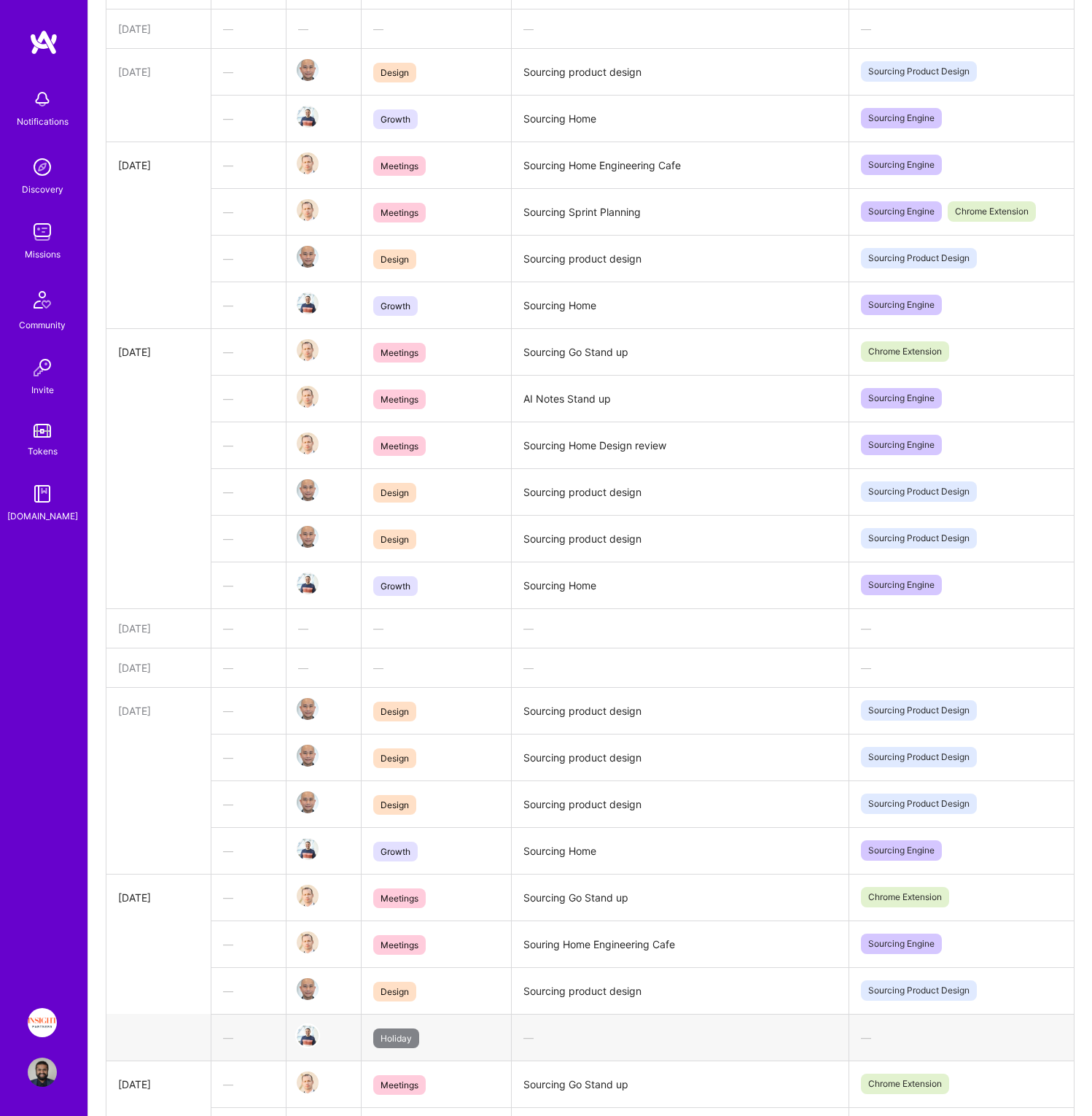
click at [571, 586] on td "Sourcing Home" at bounding box center [679, 585] width 337 height 46
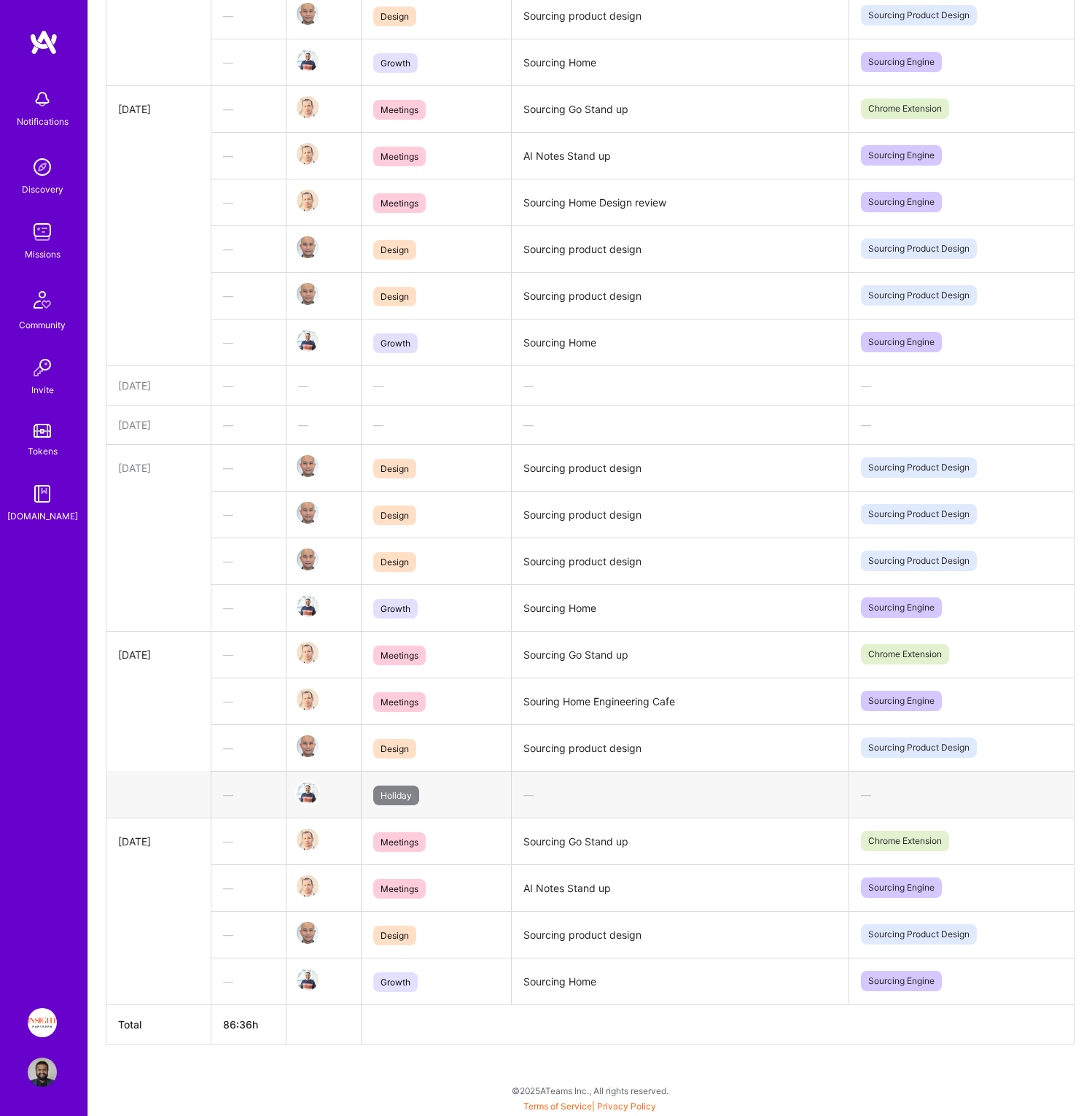
click at [564, 602] on td "Sourcing Home" at bounding box center [679, 607] width 337 height 46
click at [562, 976] on td "Sourcing Home" at bounding box center [679, 980] width 337 height 46
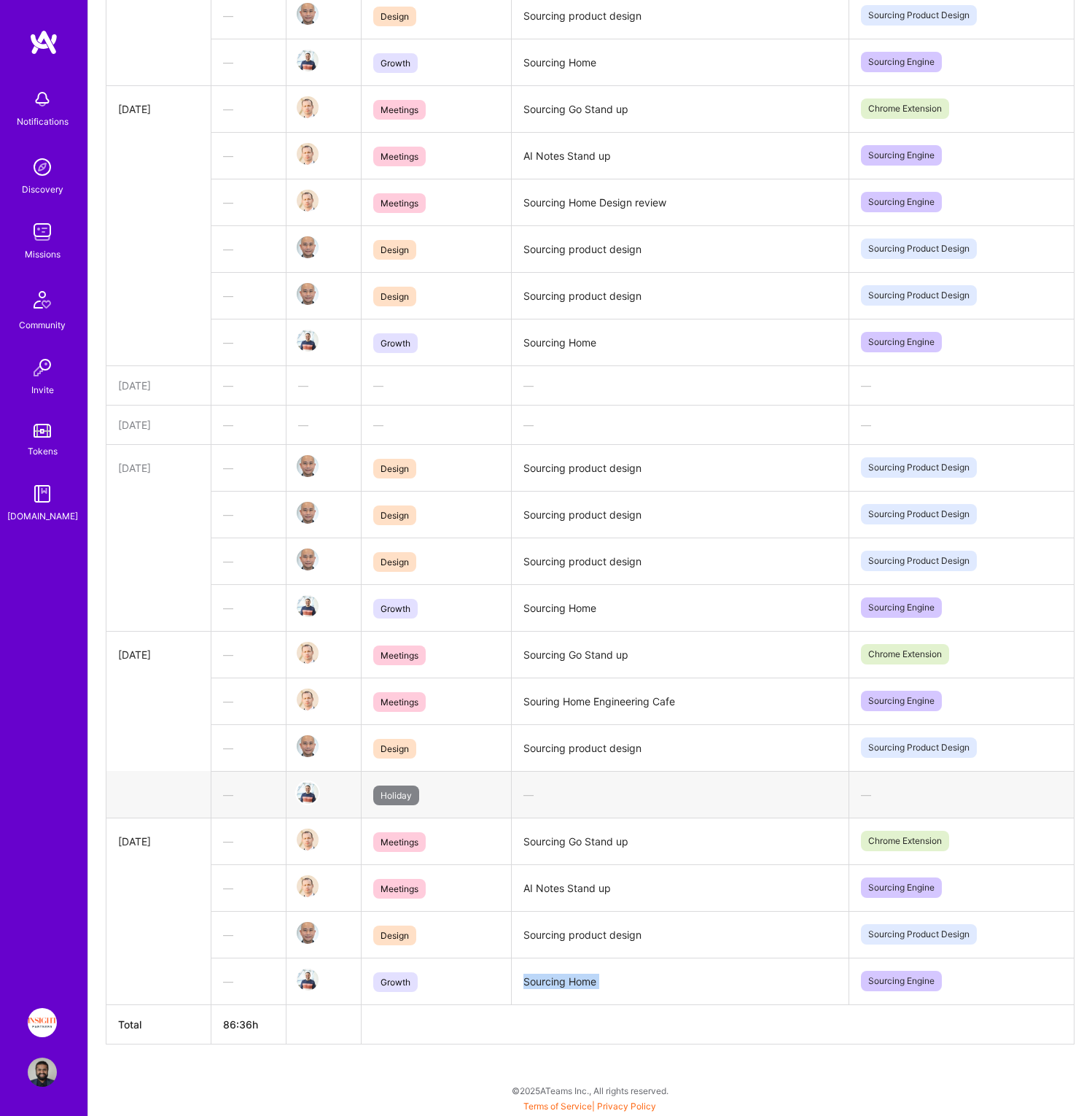
click at [564, 990] on td "Sourcing Home" at bounding box center [679, 980] width 337 height 46
click at [537, 931] on td "Sourcing product design" at bounding box center [679, 934] width 337 height 46
click at [535, 884] on td "AI Notes Stand up" at bounding box center [679, 887] width 337 height 46
click at [536, 841] on td "Sourcing Go Stand up" at bounding box center [679, 841] width 337 height 46
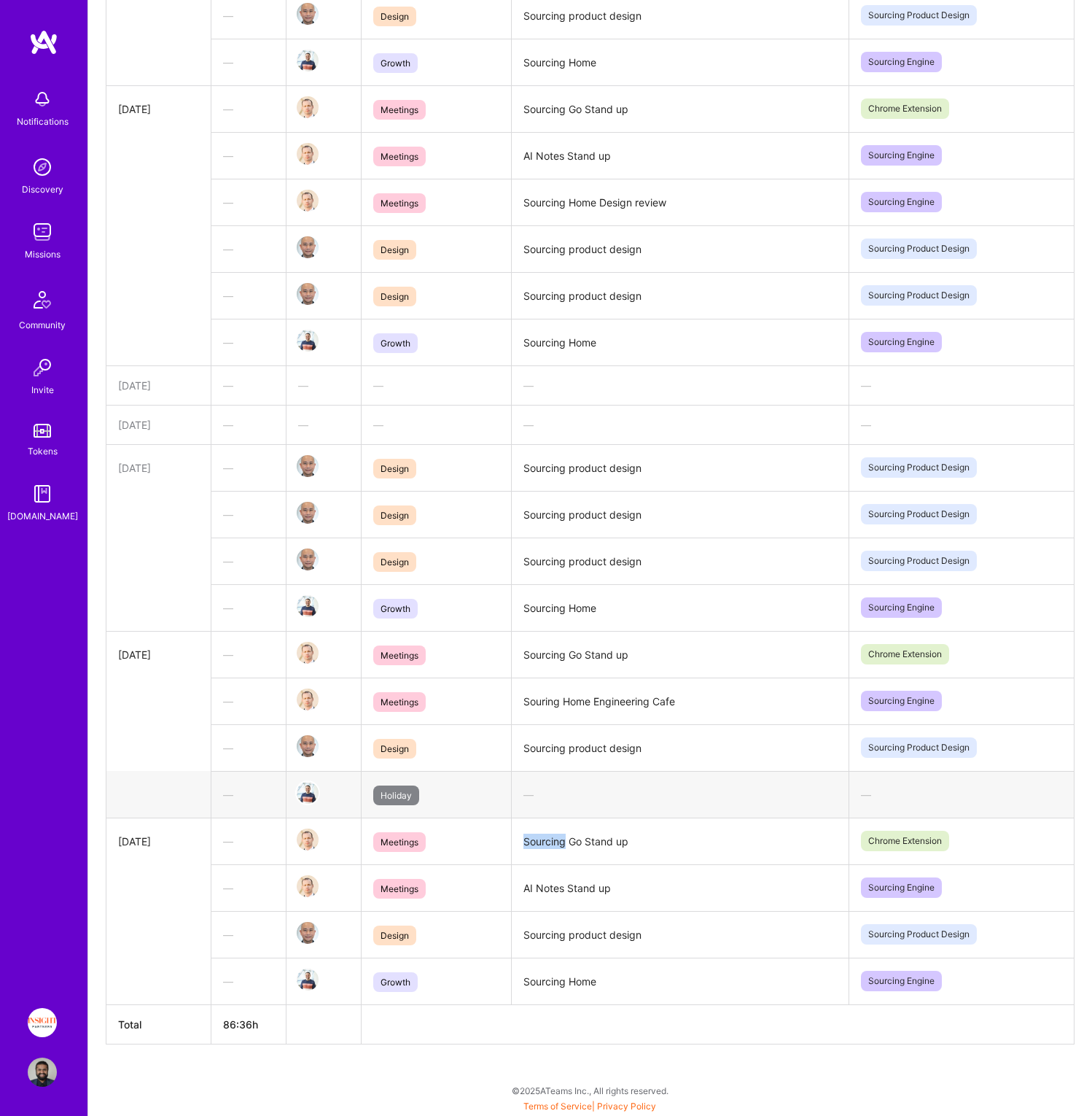
click at [536, 841] on td "Sourcing Go Stand up" at bounding box center [679, 841] width 337 height 46
drag, startPoint x: 660, startPoint y: 845, endPoint x: 513, endPoint y: 841, distance: 147.1
click at [513, 841] on td "Sourcing Go Stand up" at bounding box center [679, 841] width 337 height 46
click at [644, 899] on td "AI Notes Stand up" at bounding box center [679, 887] width 337 height 46
drag, startPoint x: 637, startPoint y: 895, endPoint x: 514, endPoint y: 849, distance: 131.3
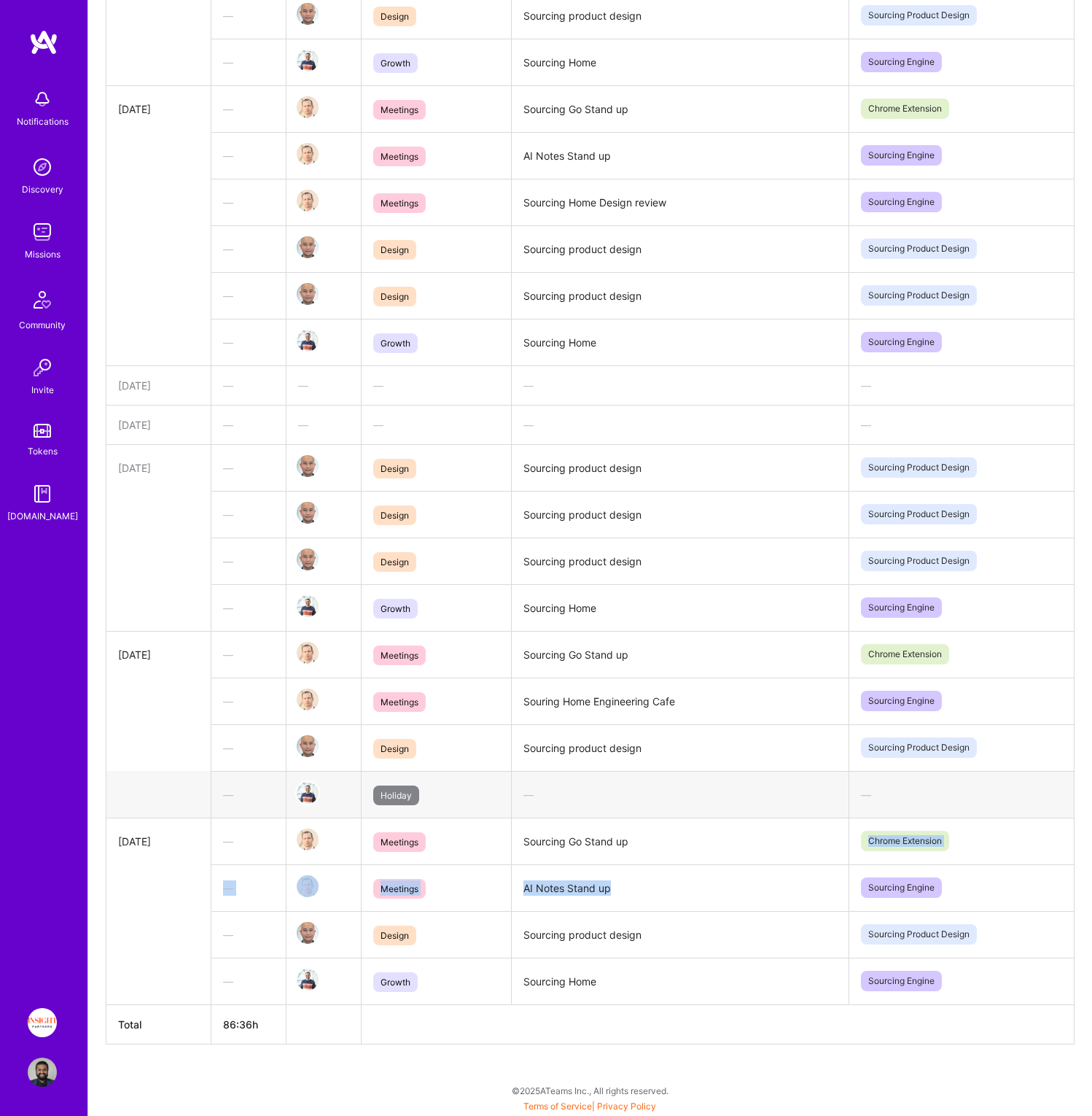
click at [514, 849] on tbody "[DATE] — — — — — [DATE] — — — — — [DATE] — Design Sourcing product design Sourc…" at bounding box center [590, 366] width 968 height 1277
click at [584, 858] on td "Sourcing Go Stand up" at bounding box center [679, 841] width 337 height 46
click at [606, 852] on td "Sourcing Go Stand up" at bounding box center [679, 841] width 337 height 46
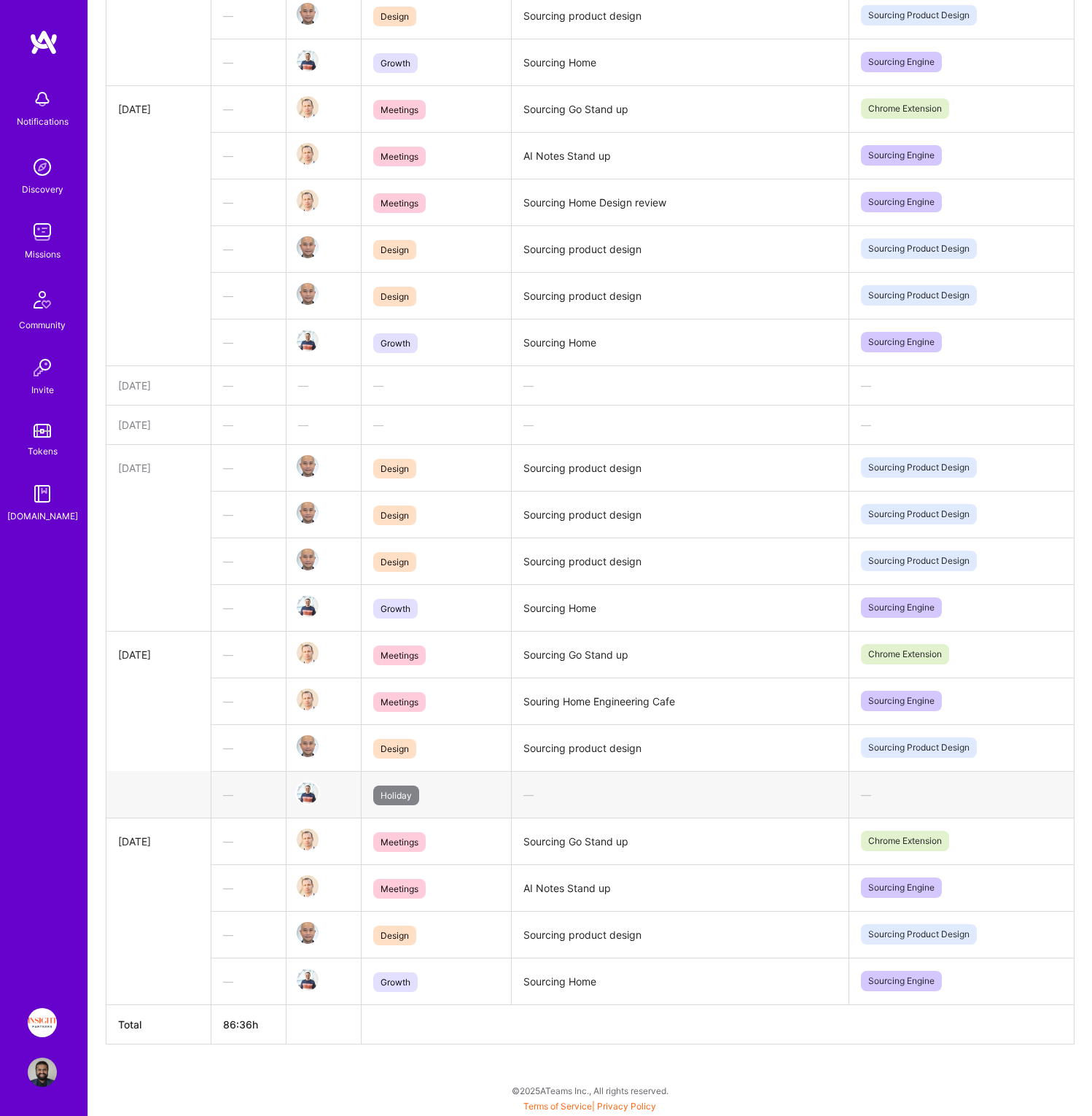
click at [588, 889] on td "AI Notes Stand up" at bounding box center [679, 887] width 337 height 46
click at [674, 887] on td "AI Notes Stand up" at bounding box center [679, 887] width 337 height 46
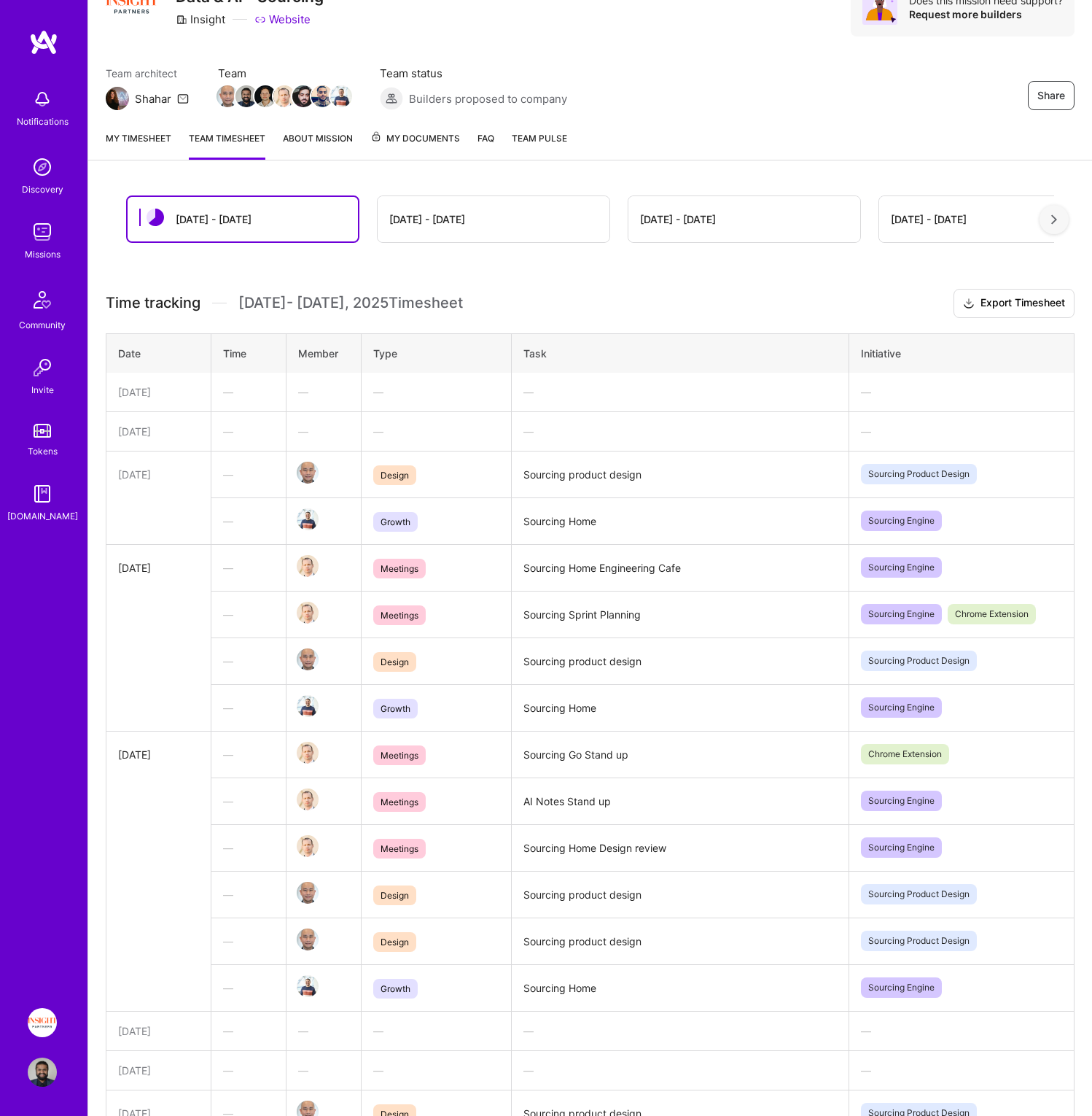
scroll to position [0, 0]
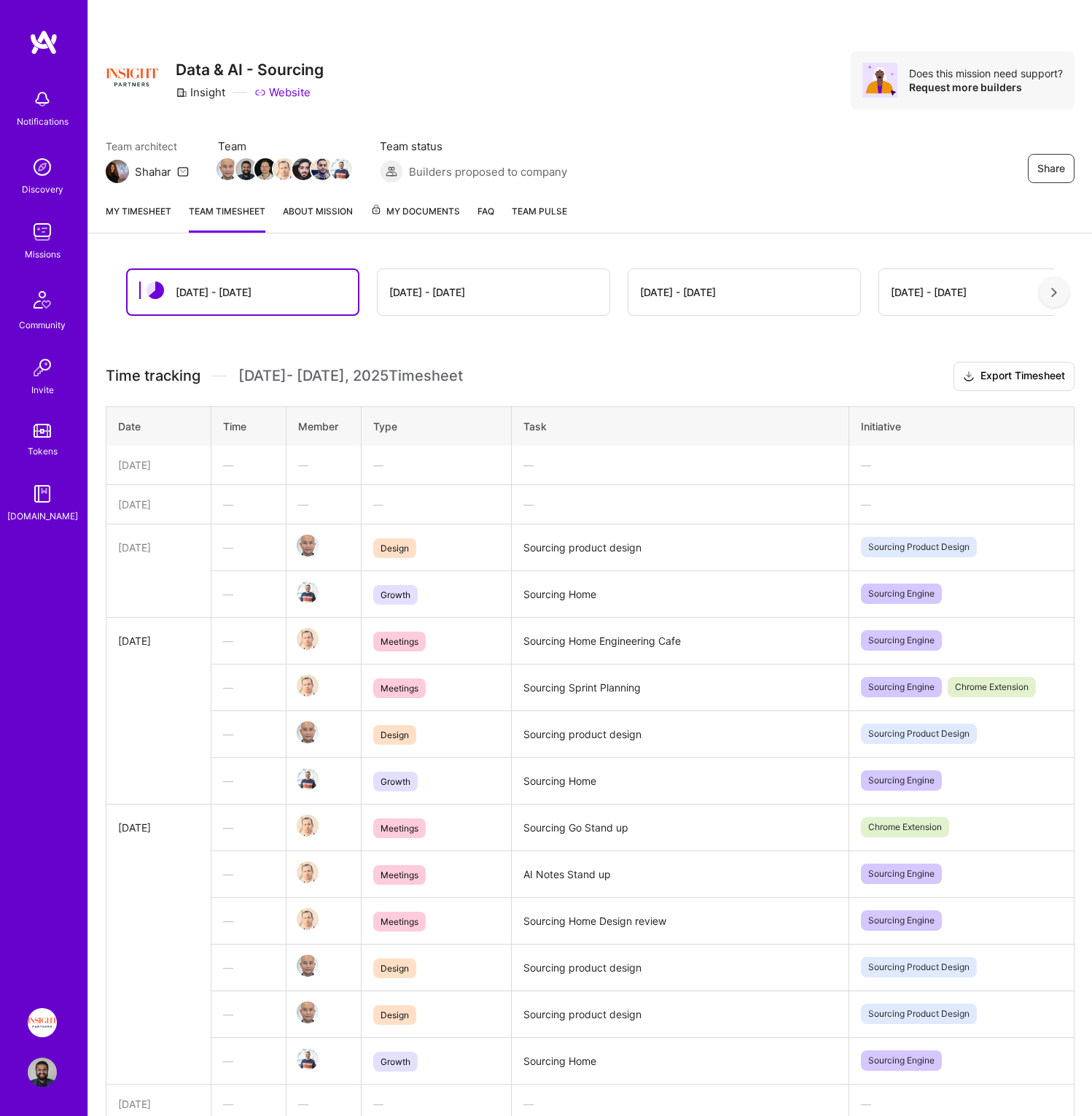
click at [462, 299] on div "[DATE] - [DATE]" at bounding box center [427, 291] width 76 height 15
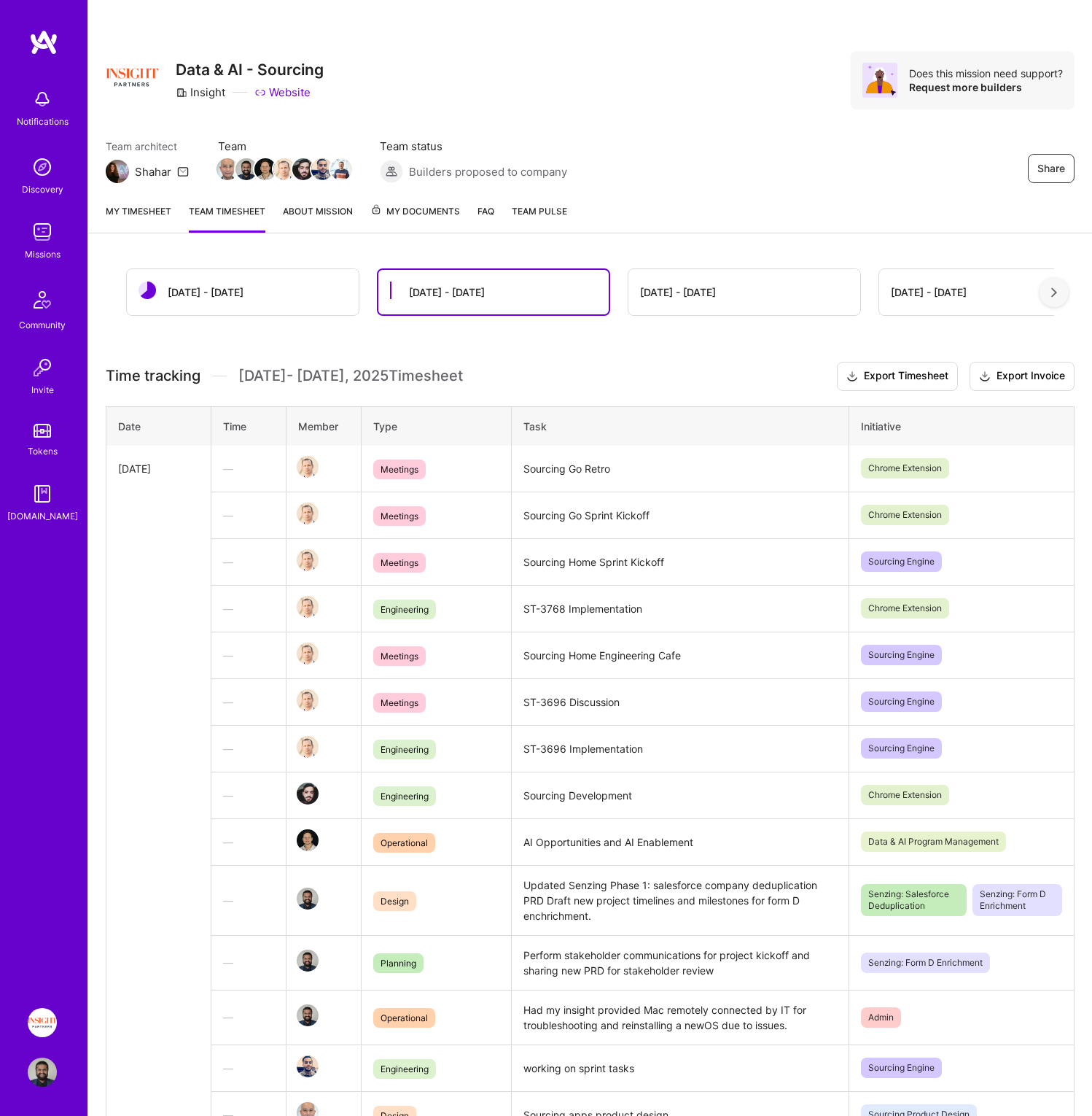
click at [466, 286] on div "[DATE] - [DATE]" at bounding box center [447, 291] width 76 height 15
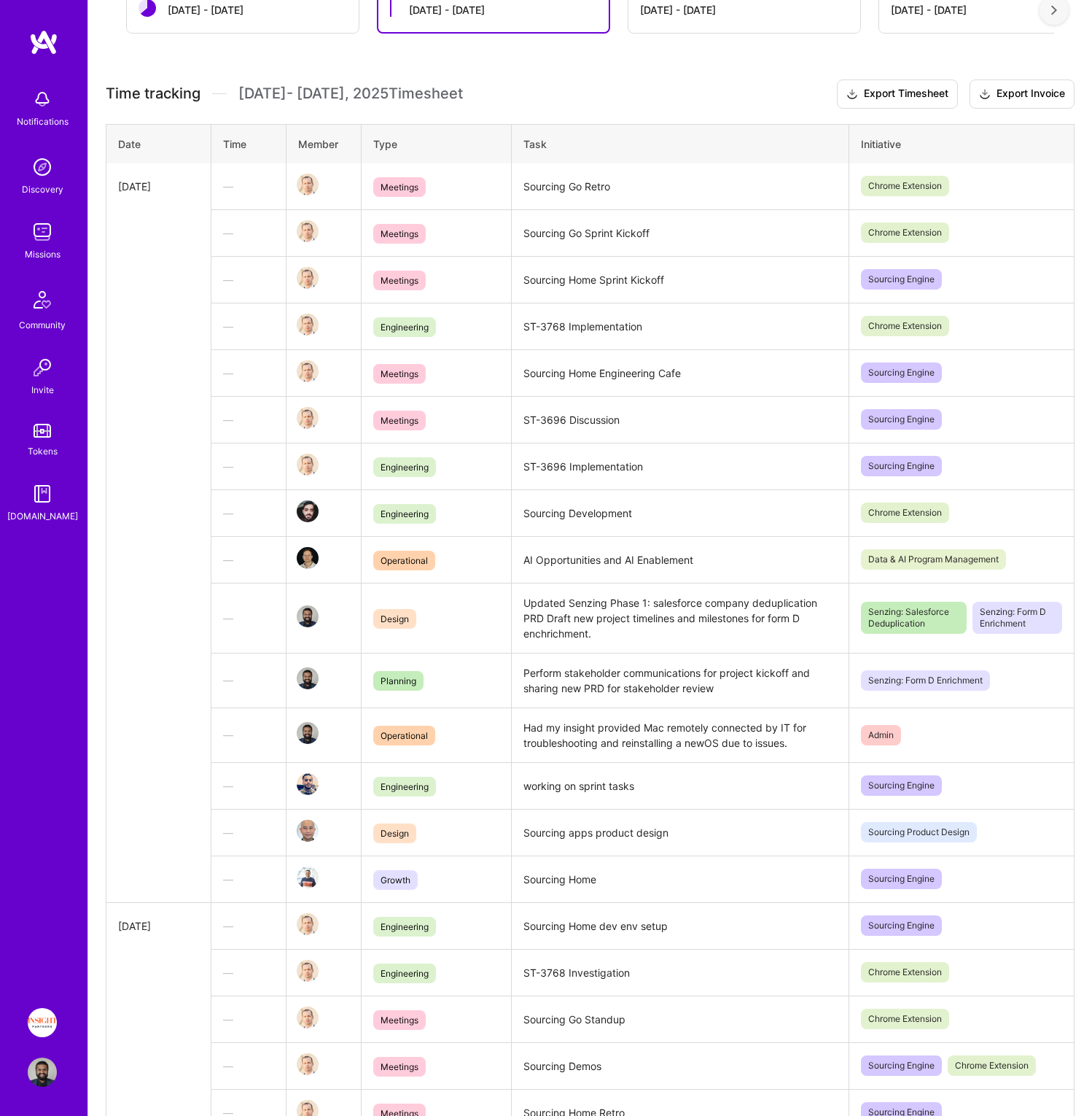
scroll to position [199, 0]
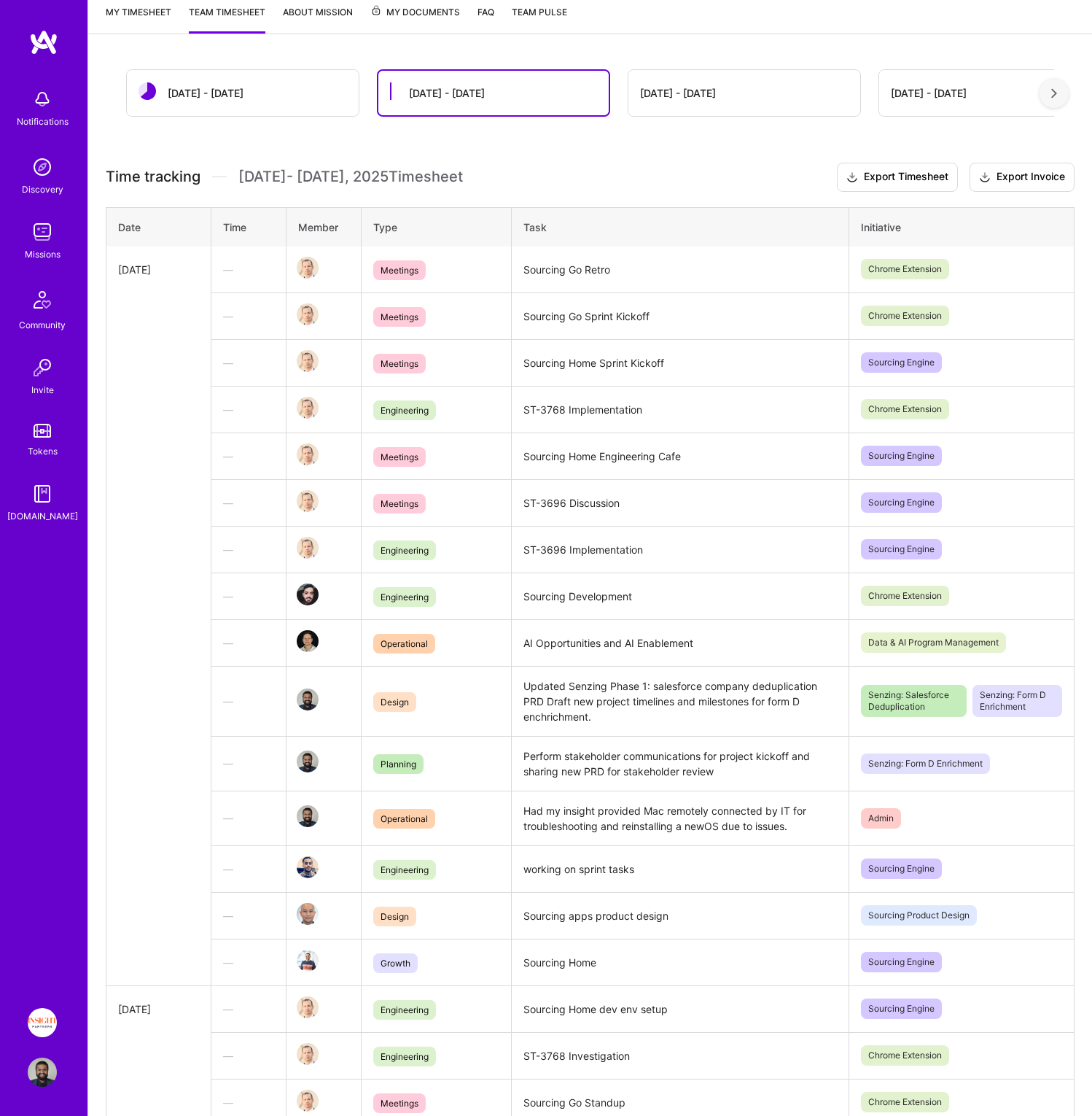
click at [247, 87] on div "[DATE] - [DATE]" at bounding box center [243, 93] width 232 height 46
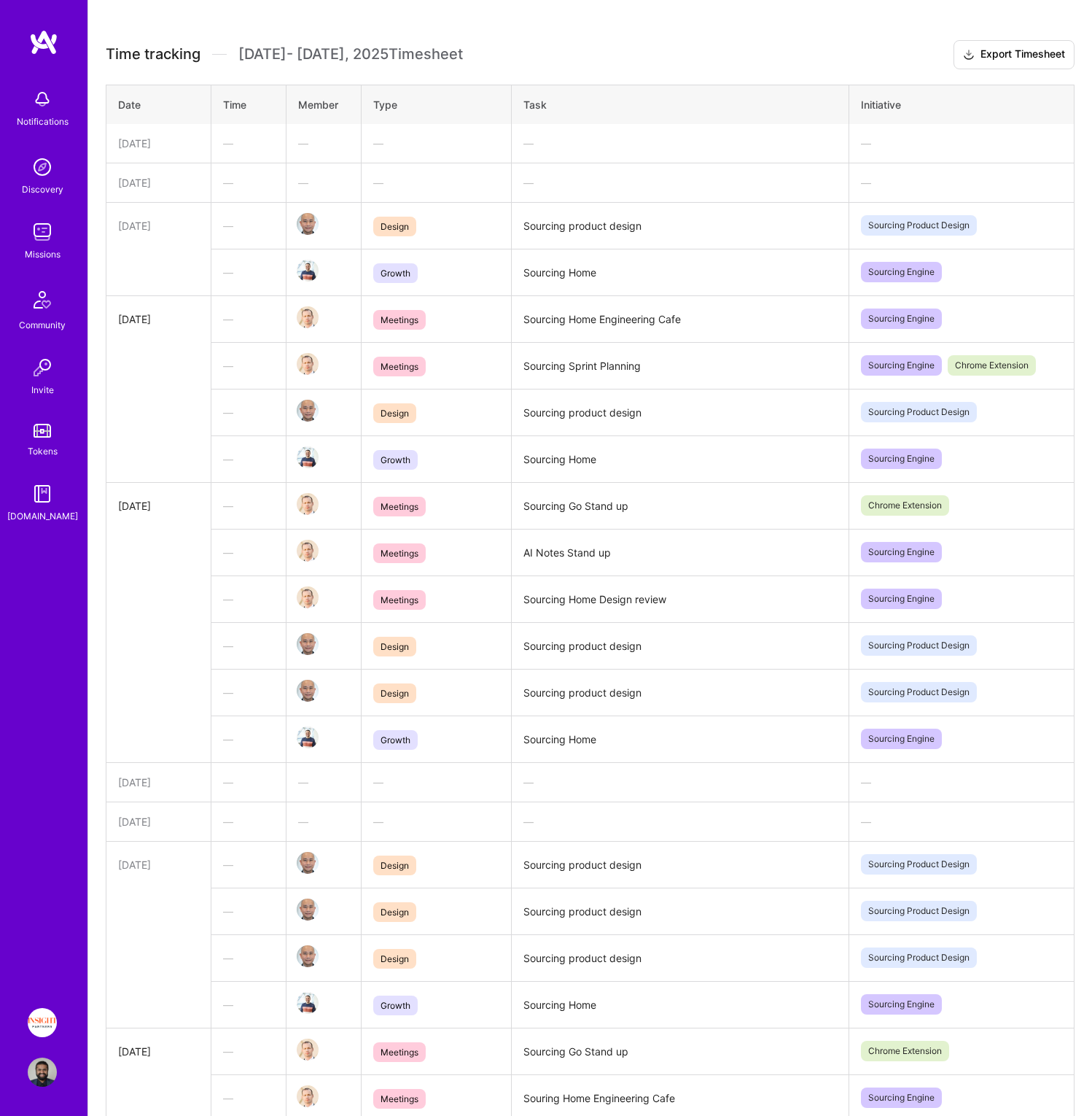
scroll to position [0, 0]
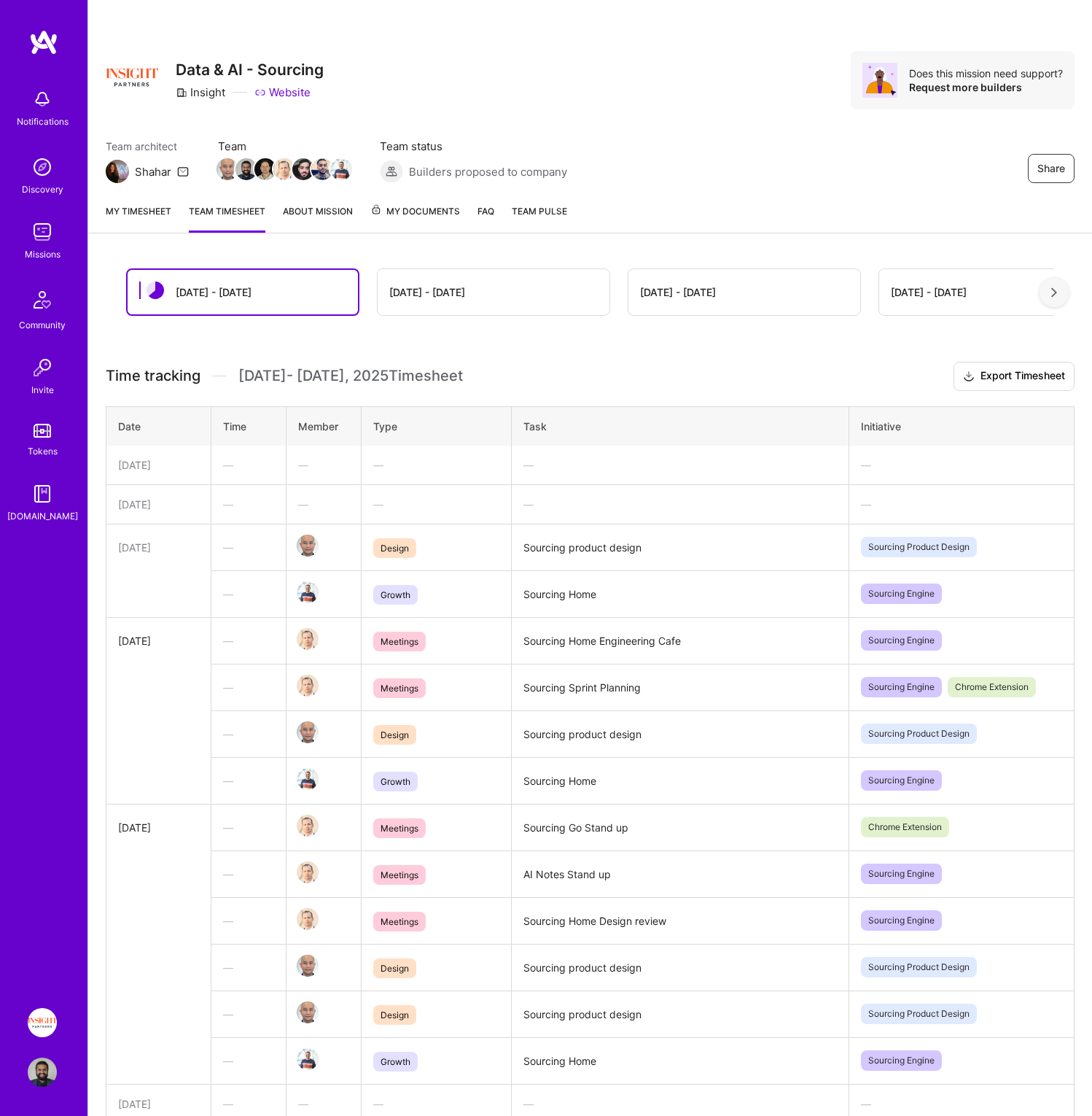
click at [440, 279] on div "[DATE] - [DATE]" at bounding box center [493, 292] width 232 height 46
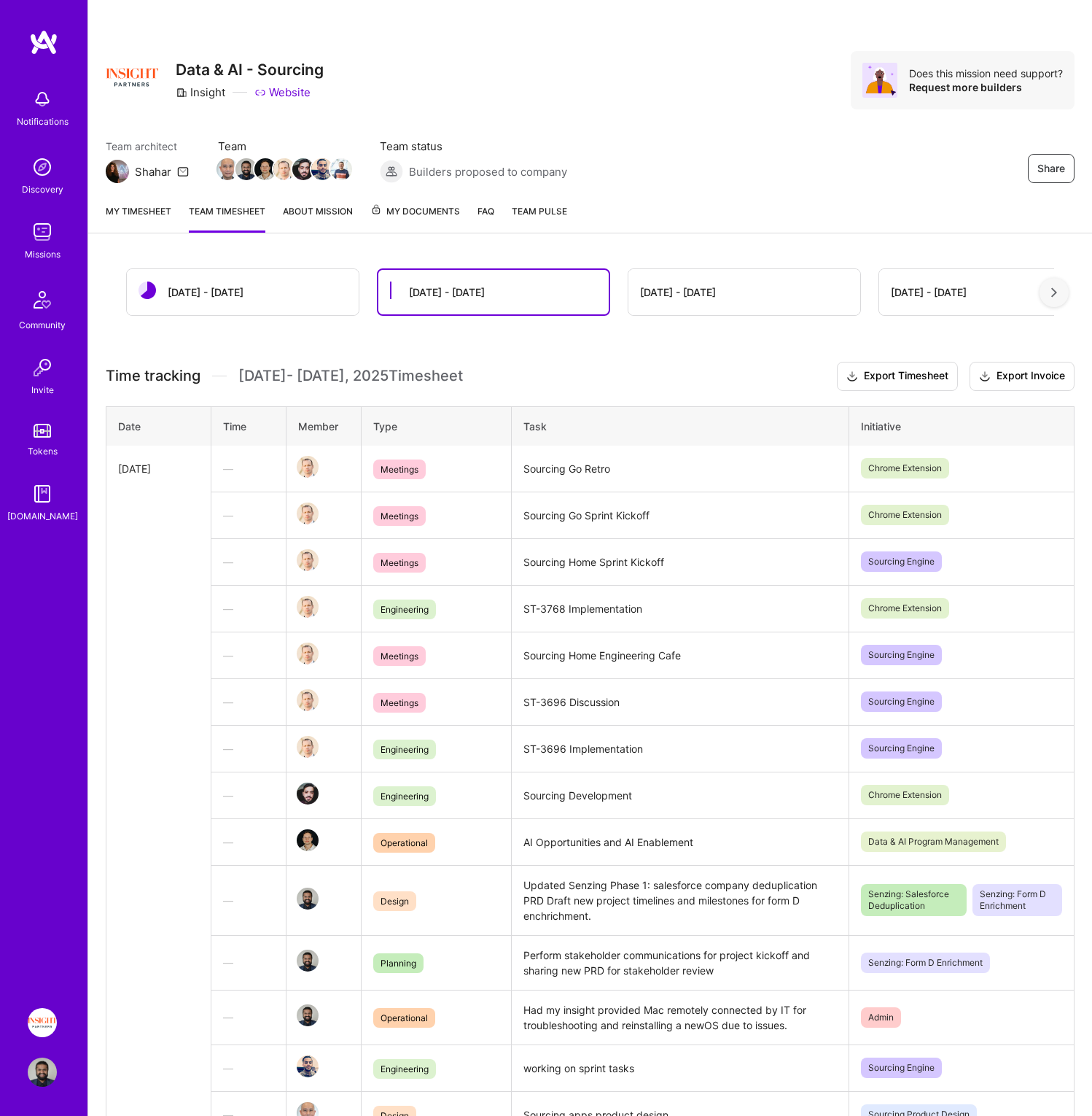
click at [232, 281] on div "[DATE] - [DATE]" at bounding box center [243, 292] width 232 height 46
